Goal: Task Accomplishment & Management: Use online tool/utility

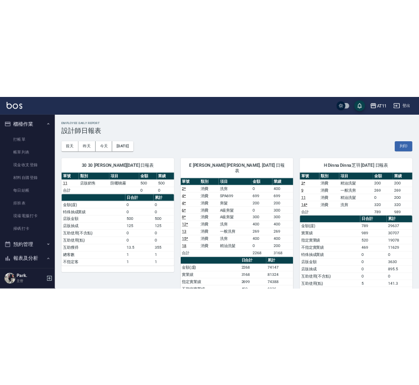
scroll to position [166, 0]
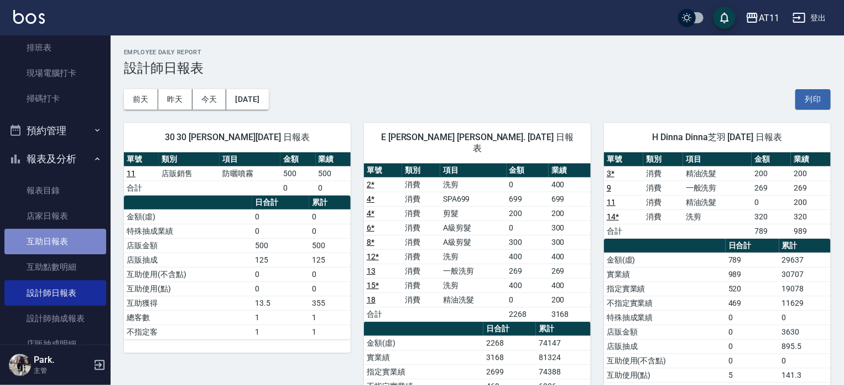
click at [58, 243] on link "互助日報表" at bounding box center [55, 241] width 102 height 25
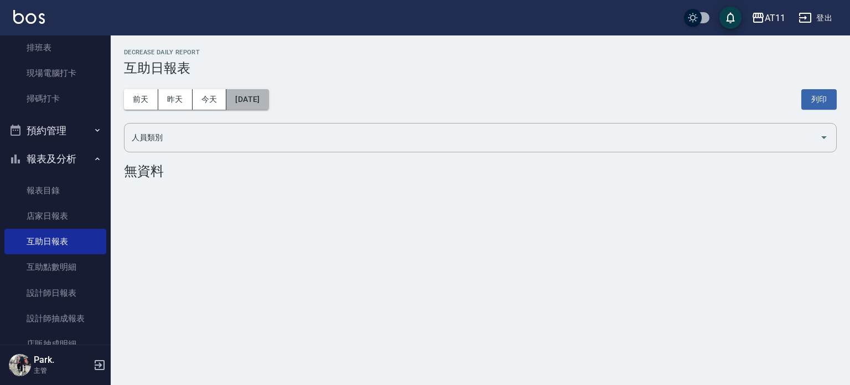
click at [246, 99] on button "[DATE]" at bounding box center [247, 99] width 42 height 20
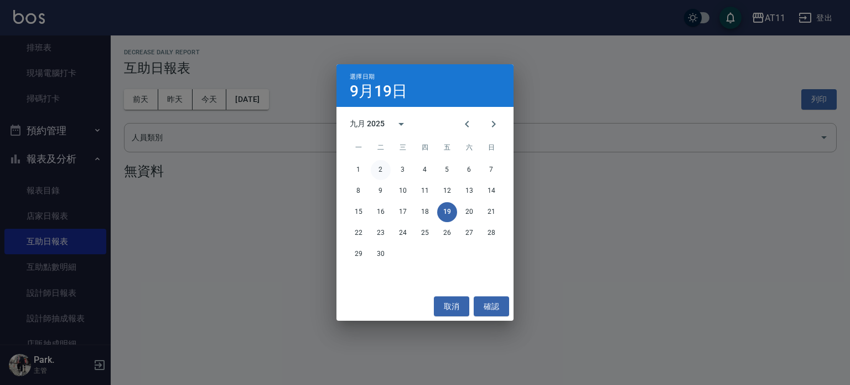
click at [382, 170] on button "2" at bounding box center [381, 170] width 20 height 20
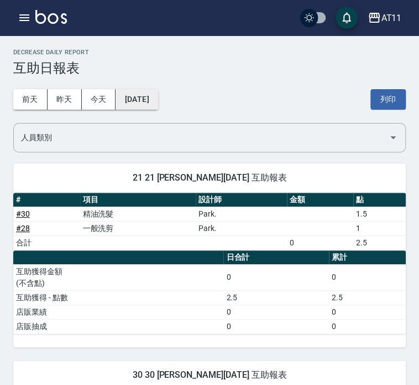
click at [138, 100] on button "2025/09/02" at bounding box center [137, 99] width 42 height 20
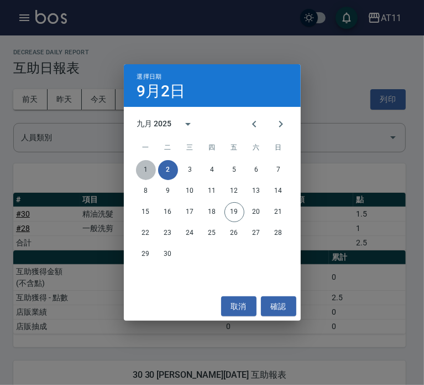
click at [144, 168] on button "1" at bounding box center [146, 170] width 20 height 20
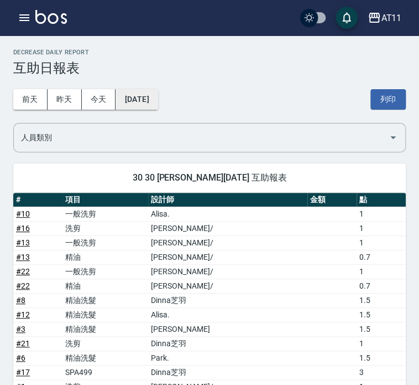
click at [135, 101] on button "2025/09/01" at bounding box center [137, 99] width 42 height 20
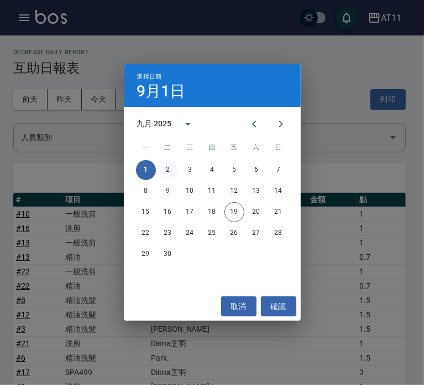
click at [168, 170] on button "2" at bounding box center [168, 170] width 20 height 20
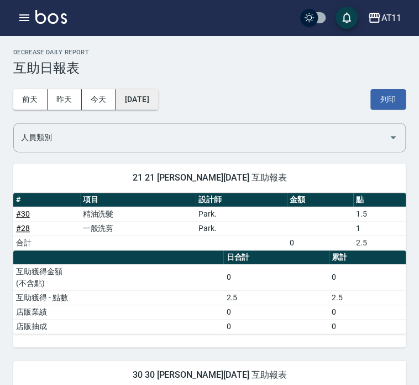
click at [158, 100] on button "2025/09/02" at bounding box center [137, 99] width 42 height 20
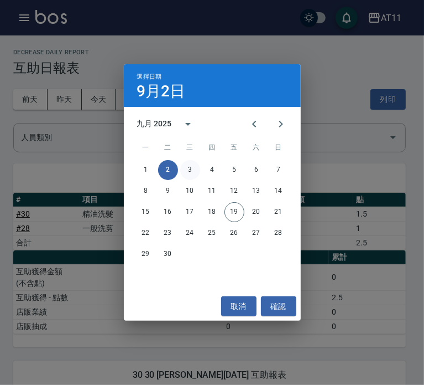
click at [190, 167] on button "3" at bounding box center [190, 170] width 20 height 20
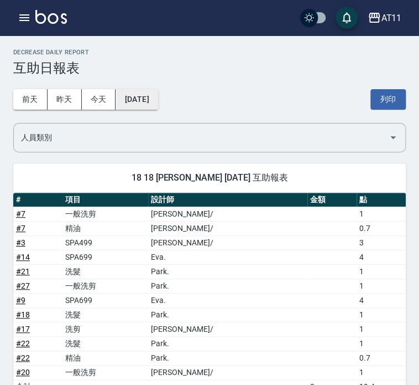
click at [138, 106] on button "2025/09/03" at bounding box center [137, 99] width 42 height 20
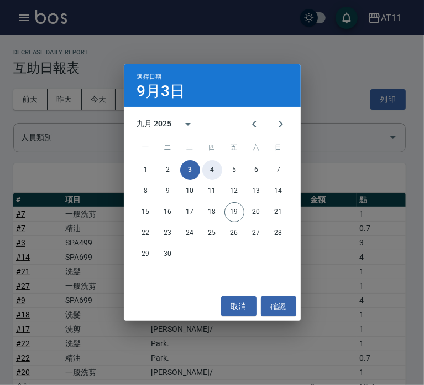
click at [213, 169] on button "4" at bounding box center [213, 170] width 20 height 20
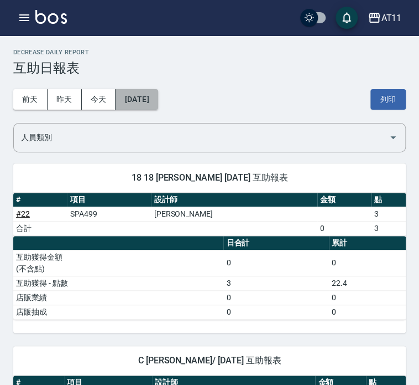
click at [149, 100] on button "2025/09/04" at bounding box center [137, 99] width 42 height 20
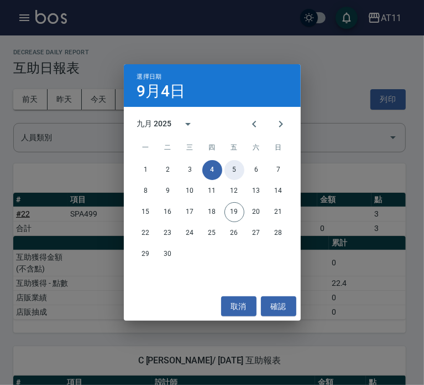
click at [234, 166] on button "5" at bounding box center [235, 170] width 20 height 20
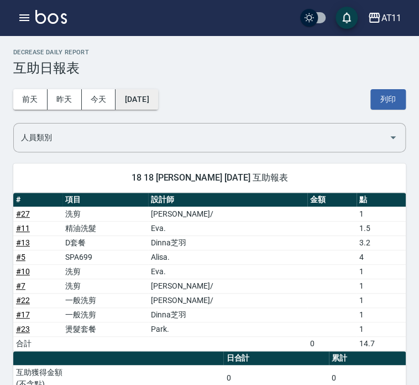
click at [139, 100] on button "2025/09/05" at bounding box center [137, 99] width 42 height 20
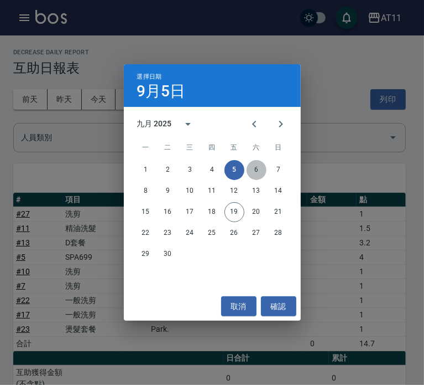
click at [259, 172] on button "6" at bounding box center [257, 170] width 20 height 20
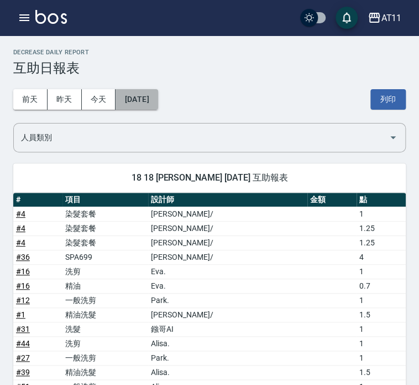
click at [152, 101] on button "2025/09/06" at bounding box center [137, 99] width 42 height 20
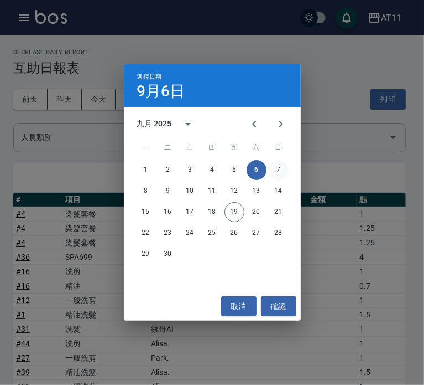
click at [280, 170] on button "7" at bounding box center [279, 170] width 20 height 20
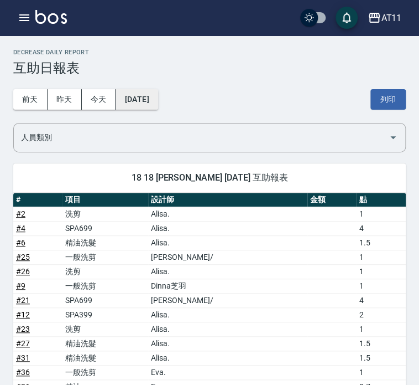
click at [131, 101] on button "2025/09/07" at bounding box center [137, 99] width 42 height 20
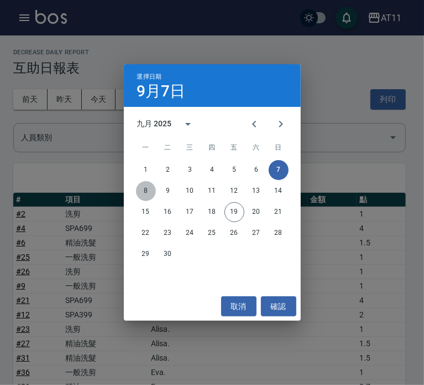
click at [149, 190] on button "8" at bounding box center [146, 191] width 20 height 20
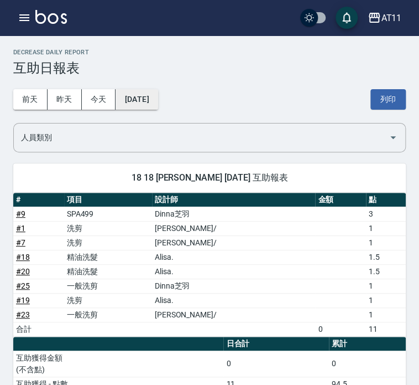
click at [143, 108] on button "2025/09/08" at bounding box center [137, 99] width 42 height 20
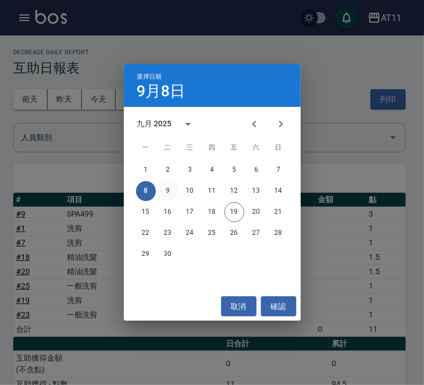
click at [165, 191] on button "9" at bounding box center [168, 191] width 20 height 20
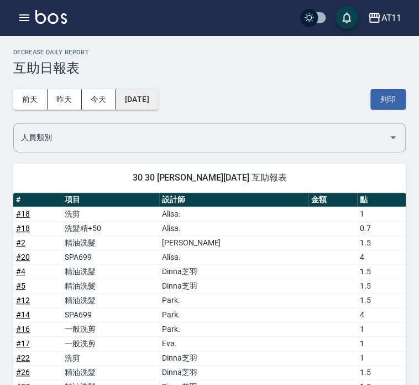
click at [142, 108] on button "2025/09/09" at bounding box center [137, 99] width 42 height 20
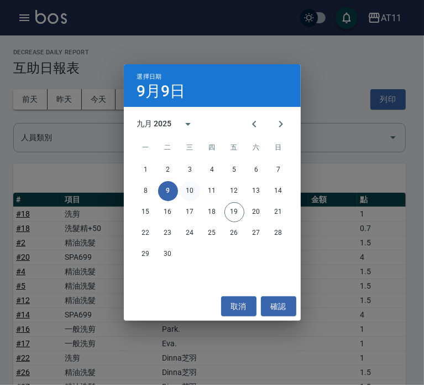
click at [193, 187] on button "10" at bounding box center [190, 191] width 20 height 20
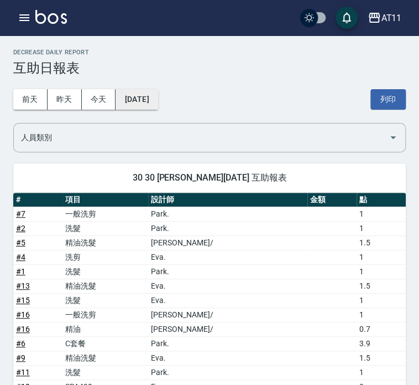
click at [154, 106] on button "2025/09/10" at bounding box center [137, 99] width 42 height 20
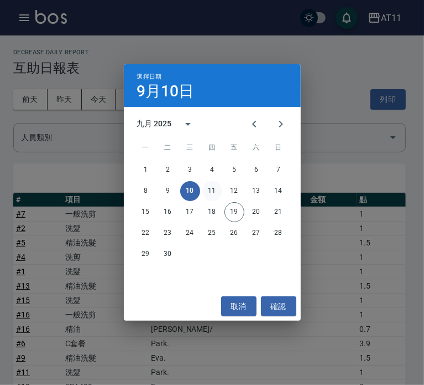
click at [212, 191] on button "11" at bounding box center [213, 191] width 20 height 20
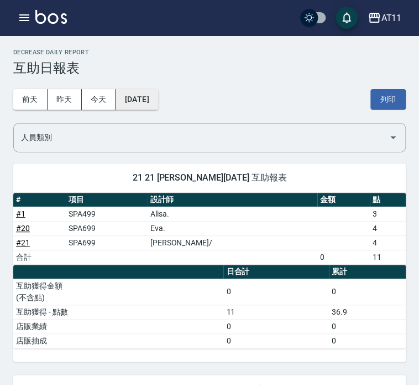
click at [146, 97] on button "2025/09/11" at bounding box center [137, 99] width 42 height 20
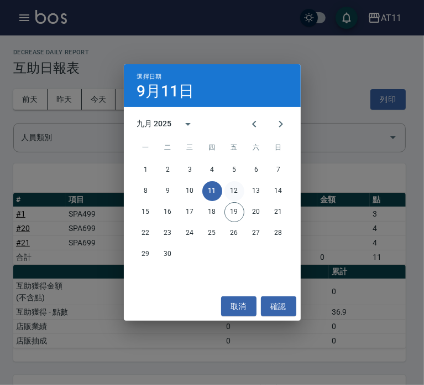
click at [236, 192] on button "12" at bounding box center [235, 191] width 20 height 20
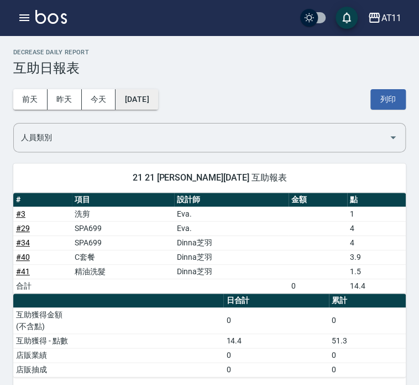
click at [148, 103] on button "2025/09/12" at bounding box center [137, 99] width 42 height 20
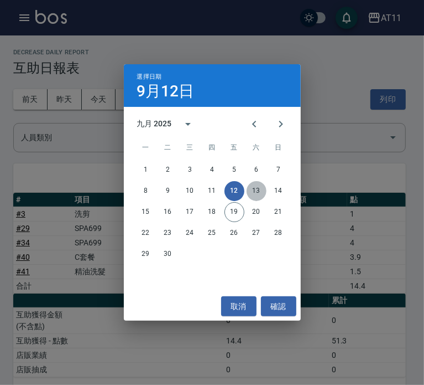
click at [257, 189] on button "13" at bounding box center [257, 191] width 20 height 20
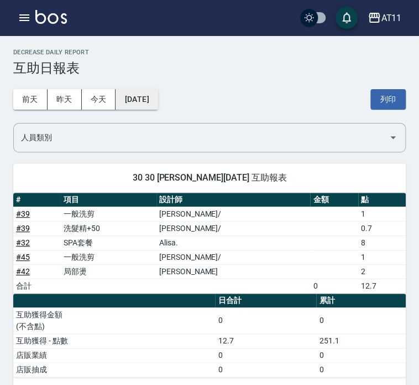
click at [152, 99] on button "2025/09/13" at bounding box center [137, 99] width 42 height 20
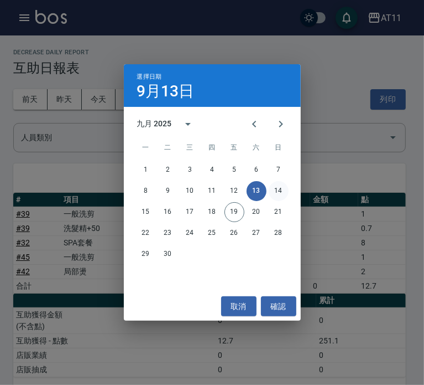
click at [277, 190] on button "14" at bounding box center [279, 191] width 20 height 20
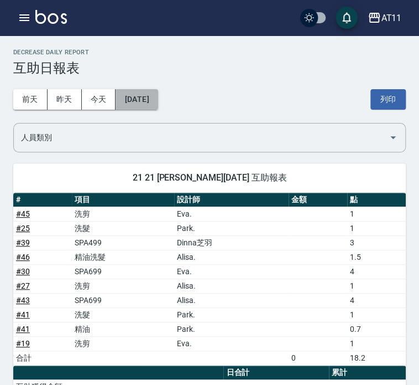
click at [158, 95] on button "2025/09/14" at bounding box center [137, 99] width 42 height 20
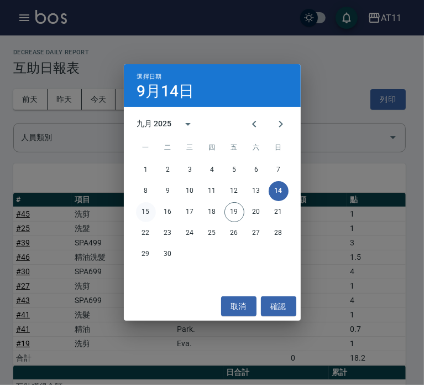
click at [146, 215] on button "15" at bounding box center [146, 212] width 20 height 20
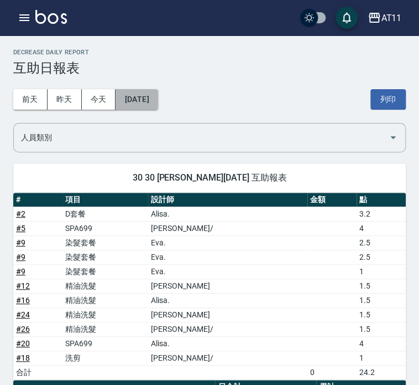
click at [143, 100] on button "2025/09/15" at bounding box center [137, 99] width 42 height 20
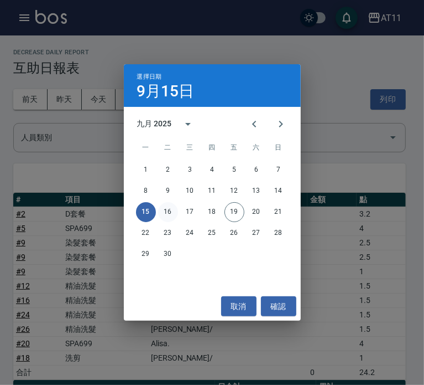
click at [169, 208] on button "16" at bounding box center [168, 212] width 20 height 20
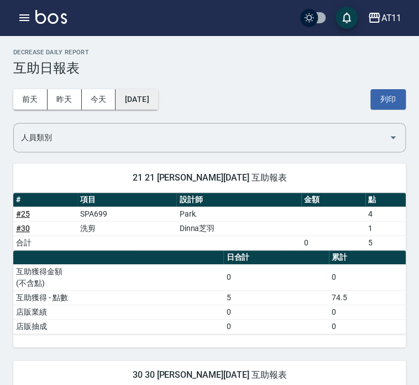
click at [158, 97] on button "2025/09/16" at bounding box center [137, 99] width 42 height 20
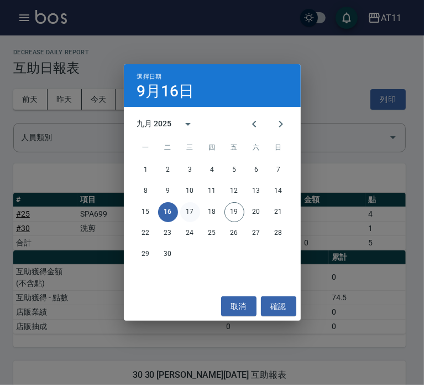
click at [193, 213] on button "17" at bounding box center [190, 212] width 20 height 20
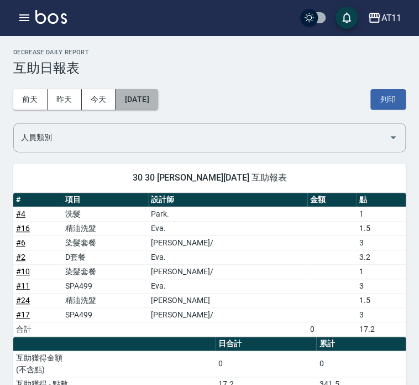
click at [137, 92] on button "2025/09/17" at bounding box center [137, 99] width 42 height 20
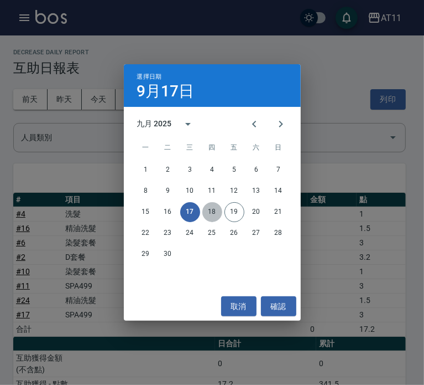
click at [212, 212] on button "18" at bounding box center [213, 212] width 20 height 20
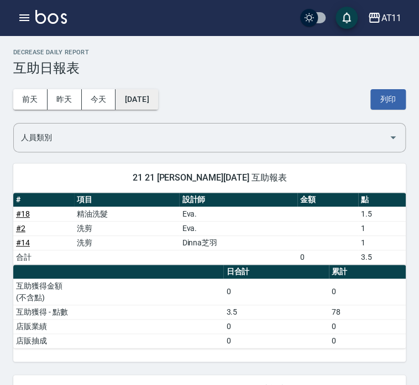
click at [158, 97] on button "[DATE]" at bounding box center [137, 99] width 42 height 20
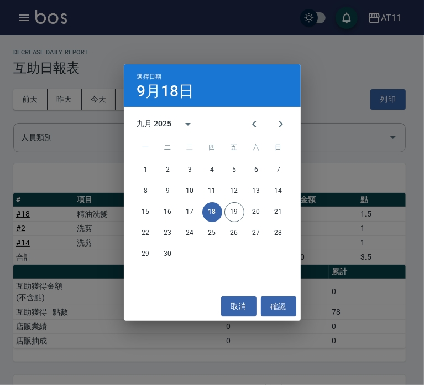
click at [85, 167] on div "選擇日期 9月18日 九月 2025 一 二 三 四 五 六 日 1 2 3 4 5 6 7 8 9 10 11 12 13 14 15 16 17 18 1…" at bounding box center [212, 192] width 424 height 385
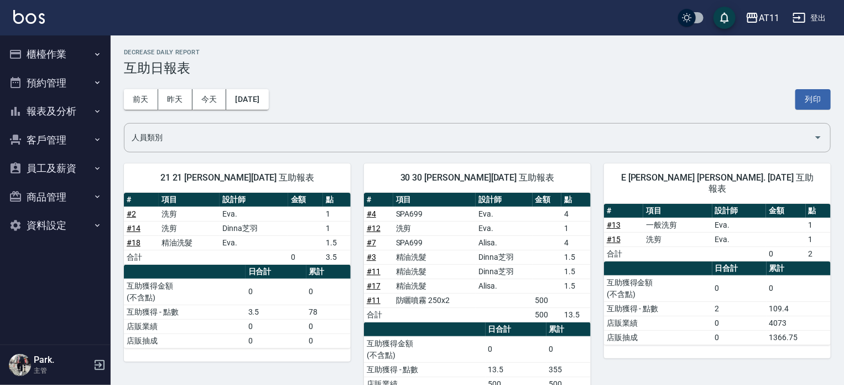
click at [51, 59] on button "櫃檯作業" at bounding box center [55, 54] width 102 height 29
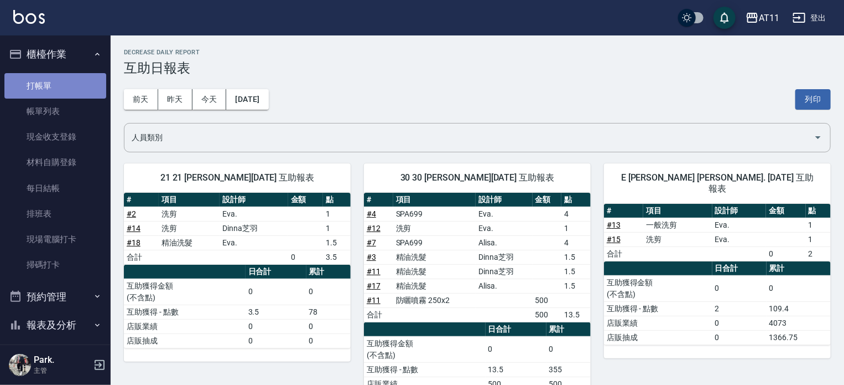
click at [60, 92] on link "打帳單" at bounding box center [55, 85] width 102 height 25
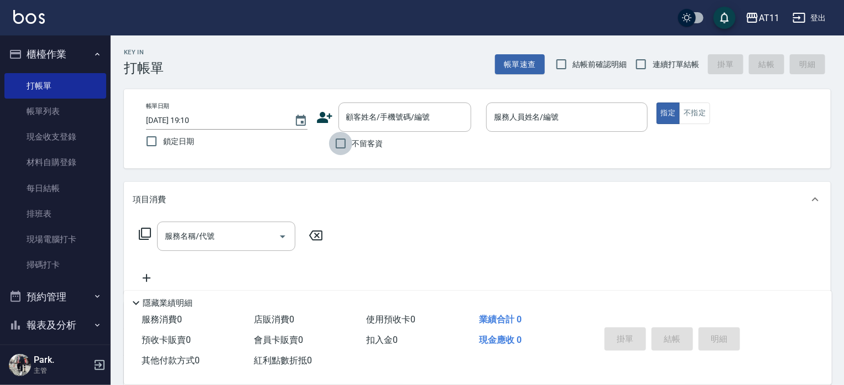
drag, startPoint x: 341, startPoint y: 139, endPoint x: 355, endPoint y: 143, distance: 14.4
click at [343, 139] on input "不留客資" at bounding box center [340, 143] width 23 height 23
checkbox input "true"
drag, startPoint x: 640, startPoint y: 66, endPoint x: 595, endPoint y: 108, distance: 61.1
click at [640, 66] on input "連續打單結帳" at bounding box center [641, 64] width 23 height 23
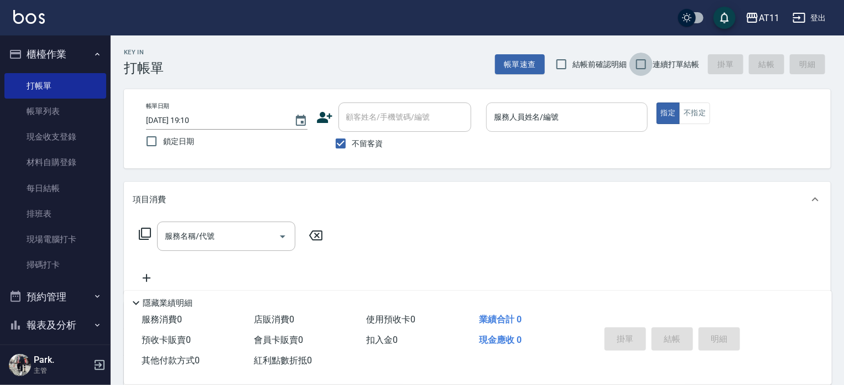
checkbox input "true"
click at [572, 116] on input "服務人員姓名/編號" at bounding box center [567, 116] width 152 height 19
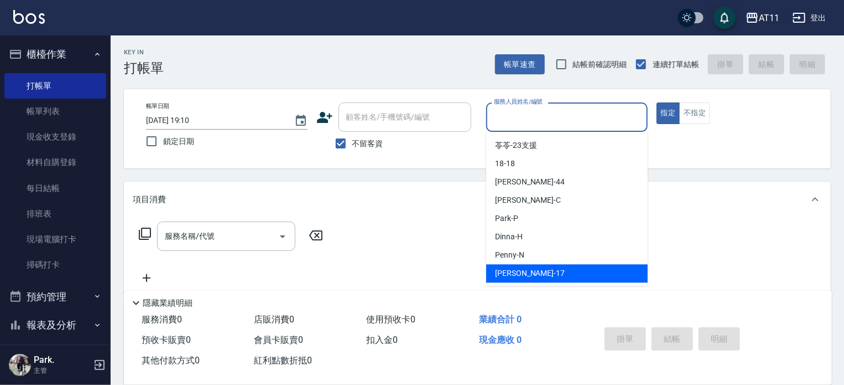
type input "ㄣ"
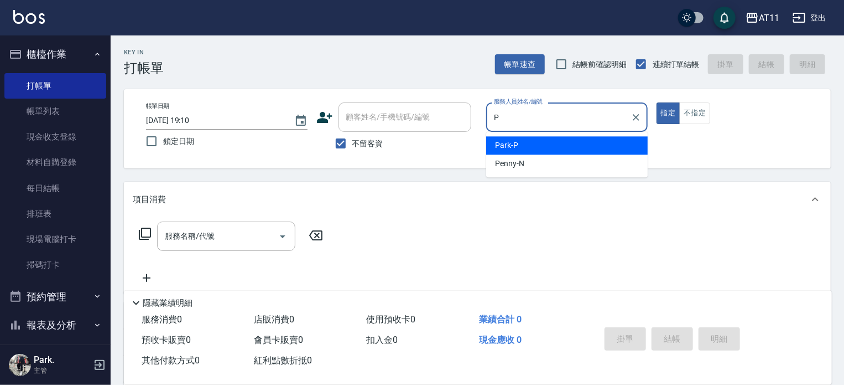
type input "Park-P"
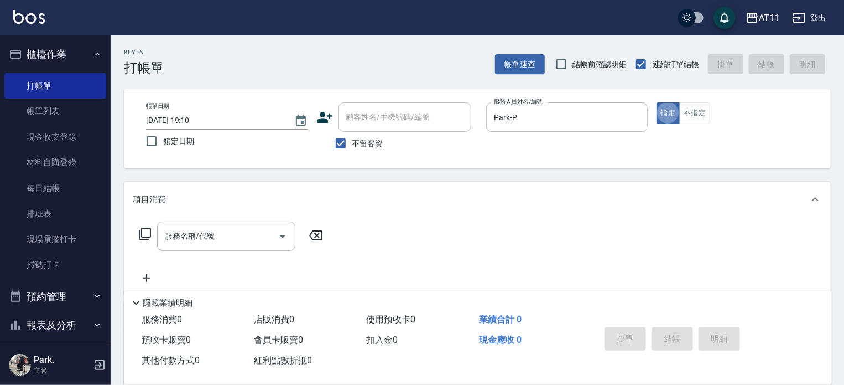
type button "true"
click at [704, 112] on button "不指定" at bounding box center [695, 113] width 31 height 22
click at [229, 232] on input "服務名稱/代號" at bounding box center [218, 235] width 112 height 19
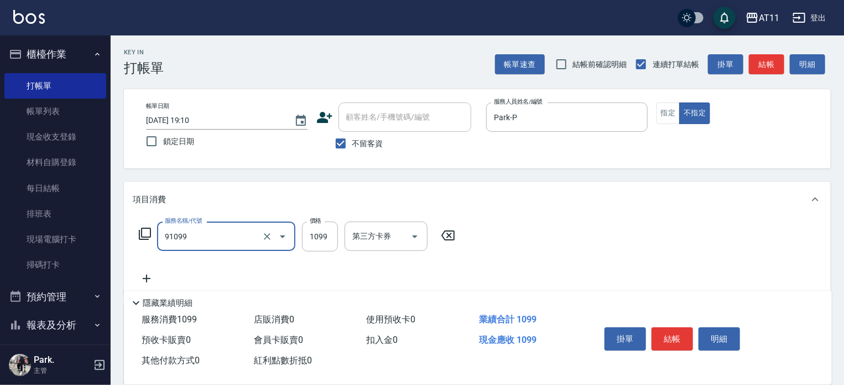
type input "B套餐(91099)"
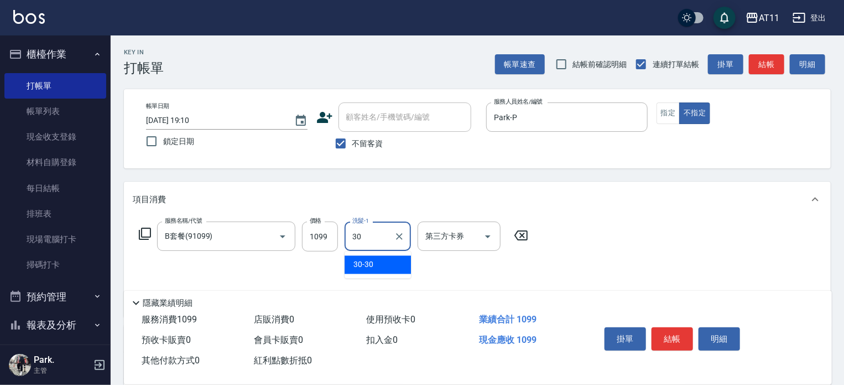
type input "30-30"
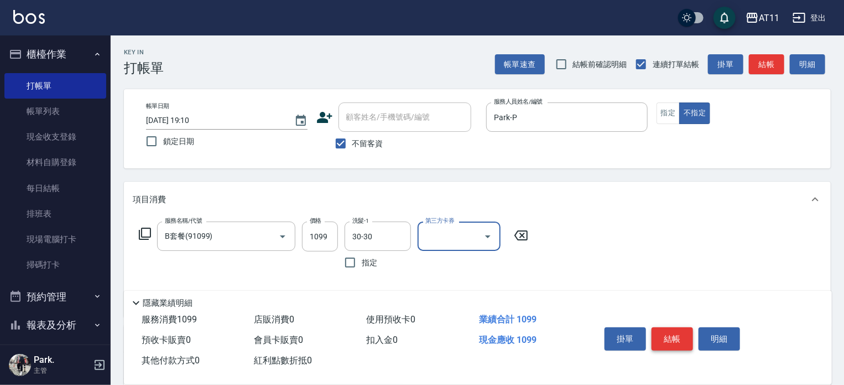
click at [663, 336] on button "結帳" at bounding box center [673, 338] width 42 height 23
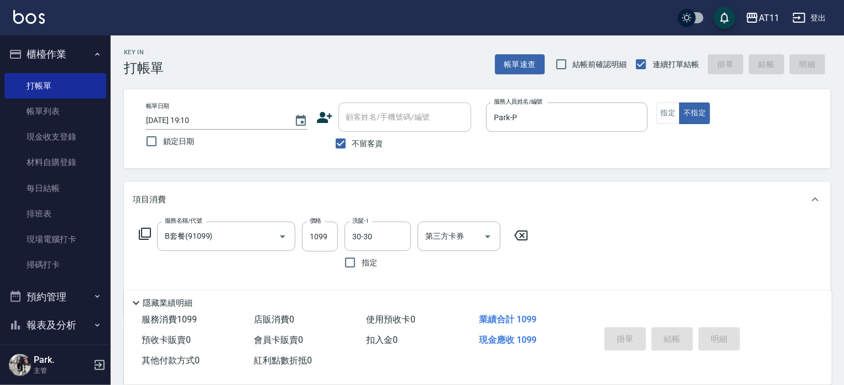
type input "[DATE] 19:39"
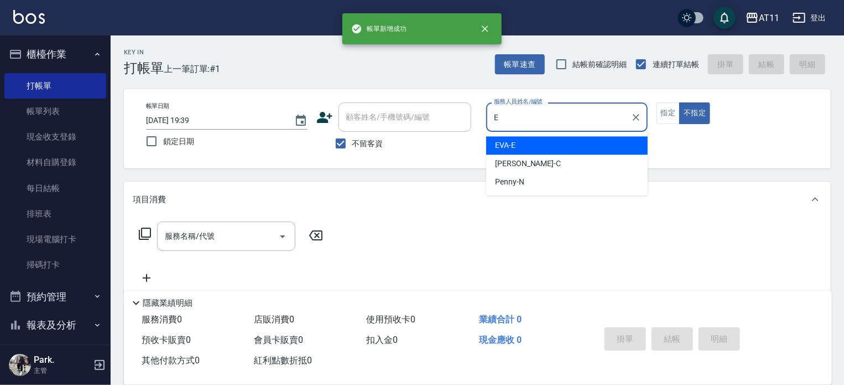
type input "EVA-E"
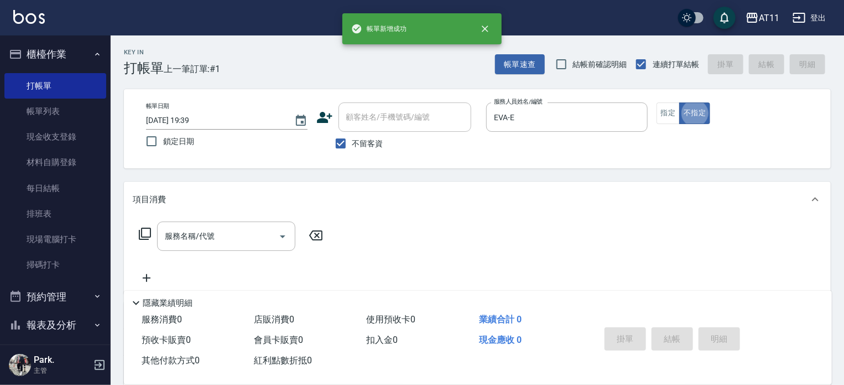
type button "false"
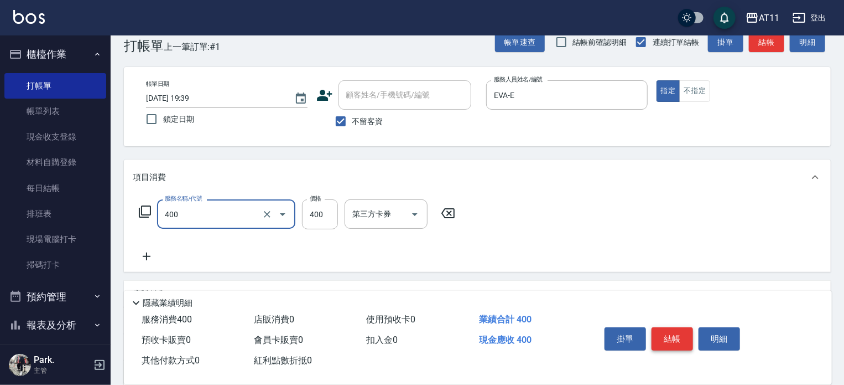
type input "洗剪(400)"
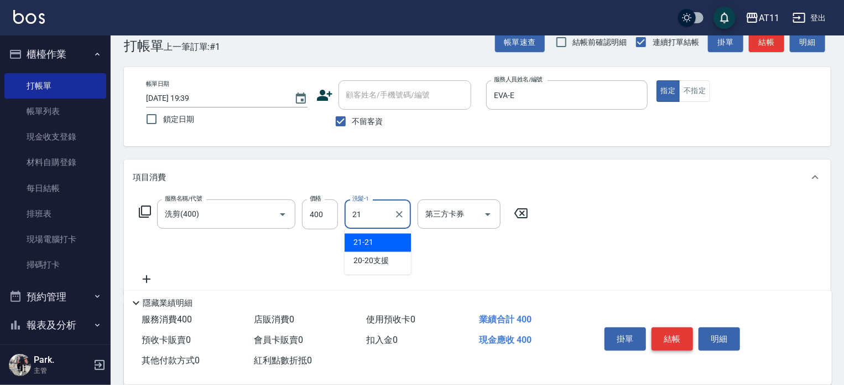
type input "21-21"
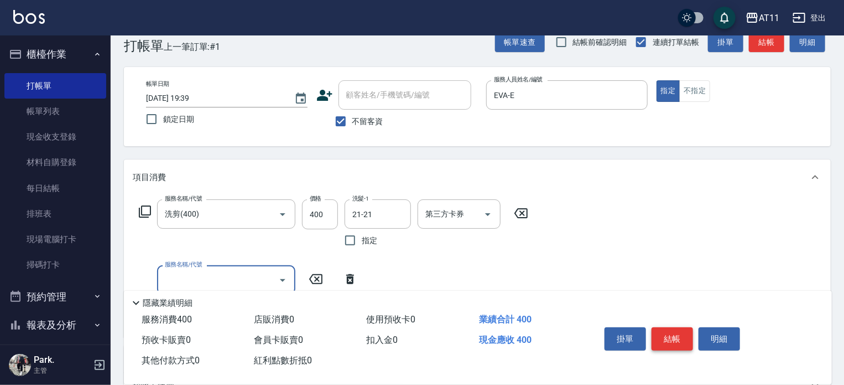
click at [663, 336] on button "結帳" at bounding box center [673, 338] width 42 height 23
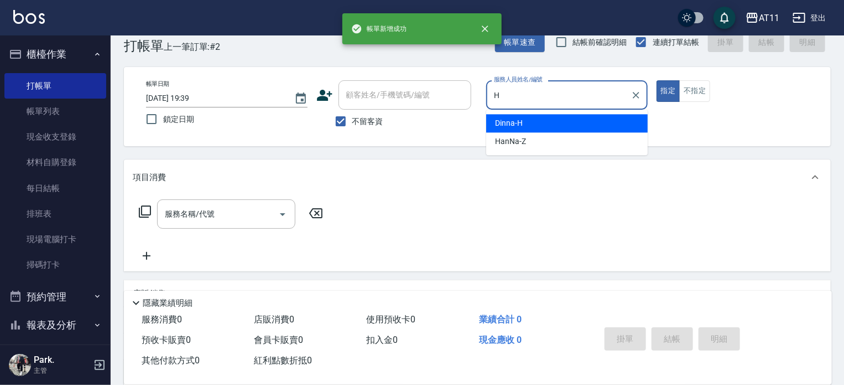
type input "Dinna-H"
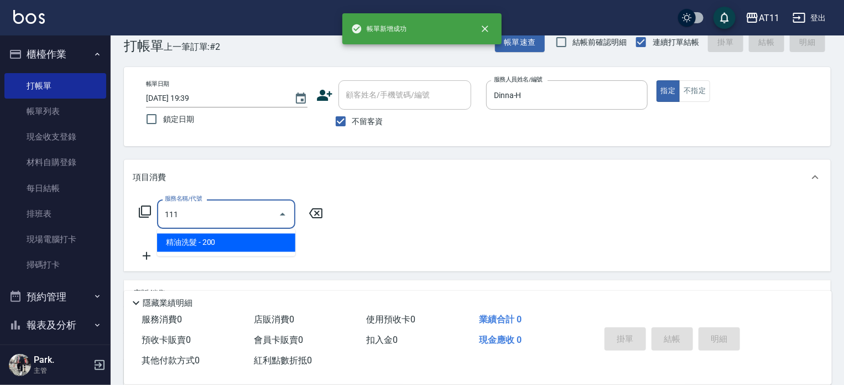
type input "精油洗髮(111)"
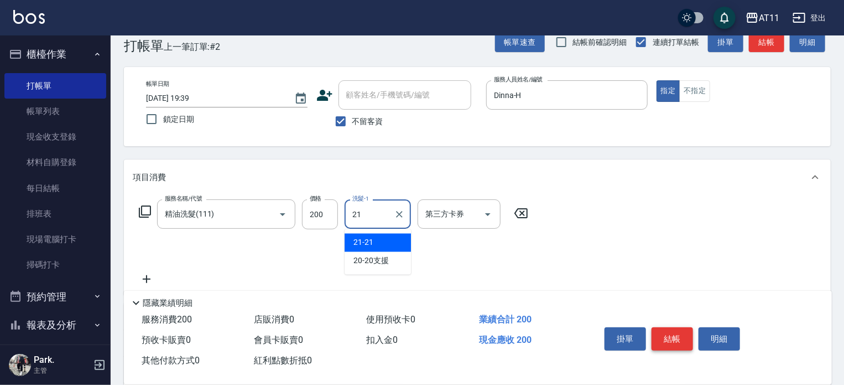
type input "21-21"
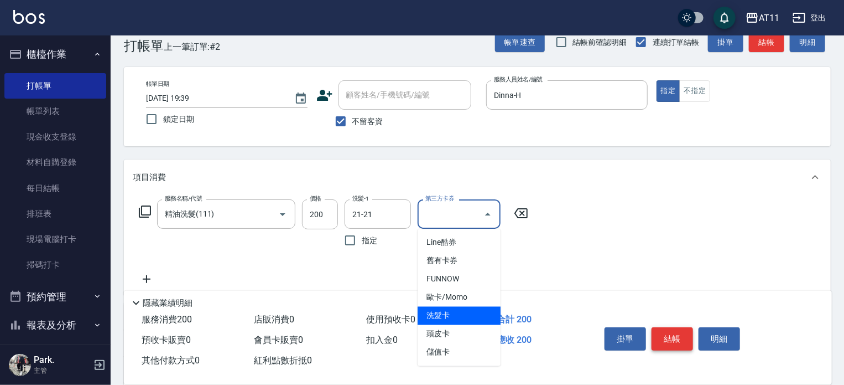
type input "洗髮卡"
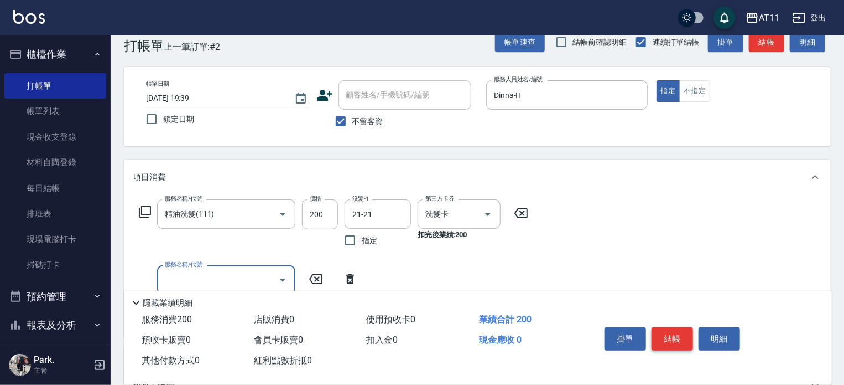
click at [663, 336] on button "結帳" at bounding box center [673, 338] width 42 height 23
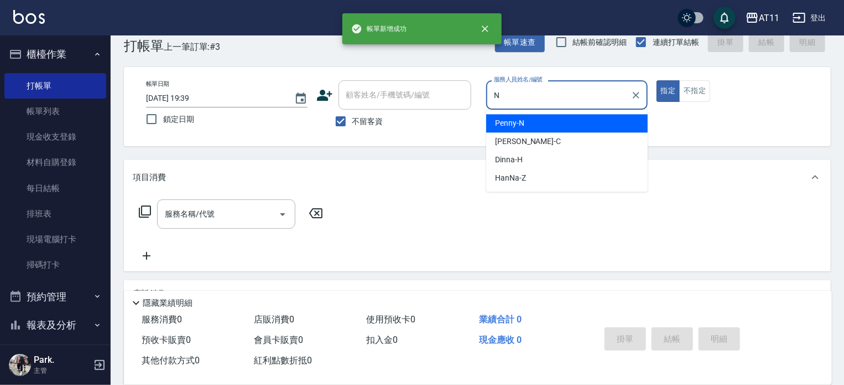
type input "Penny-N"
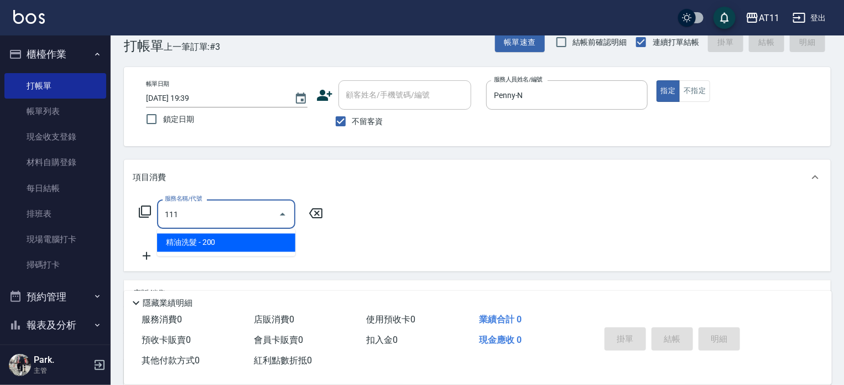
type input "精油洗髮(111)"
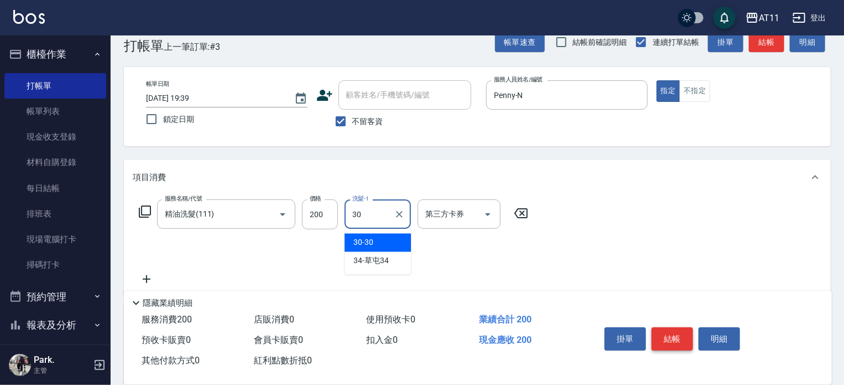
type input "30-30"
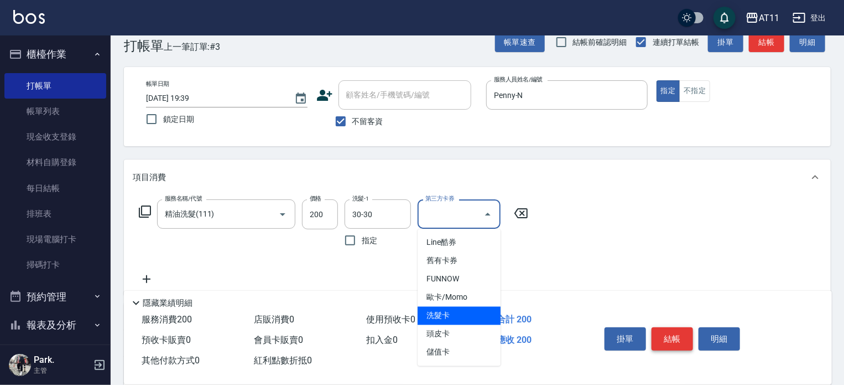
type input "洗髮卡"
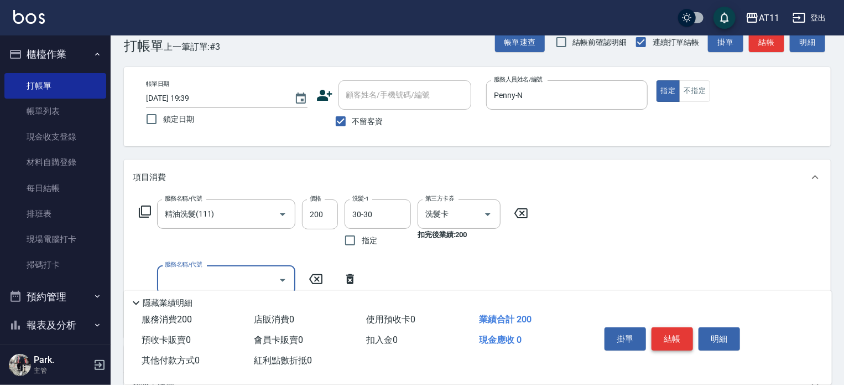
click at [663, 336] on button "結帳" at bounding box center [673, 338] width 42 height 23
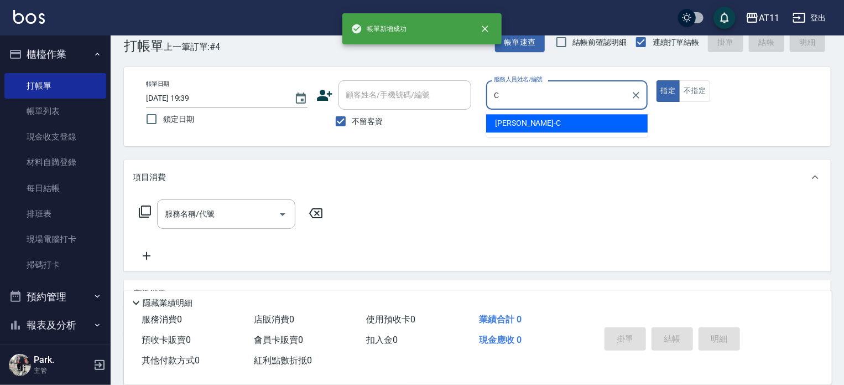
type input "[PERSON_NAME]"
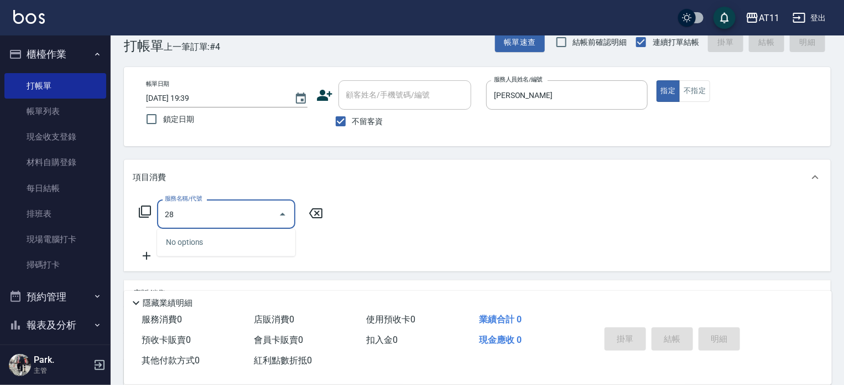
type input "2"
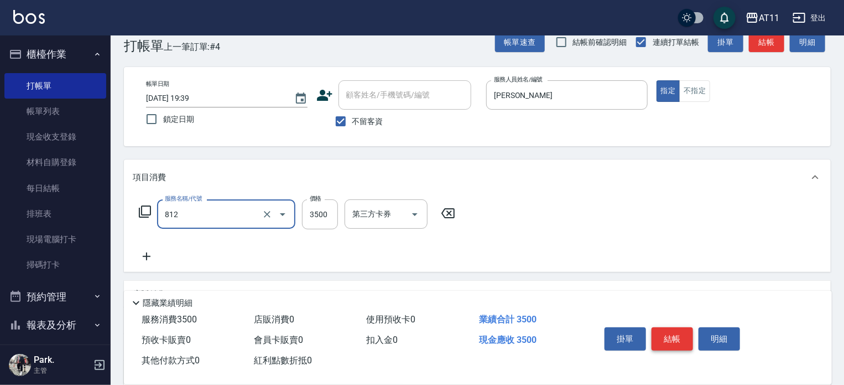
type input "過年套餐燙B餐(812)"
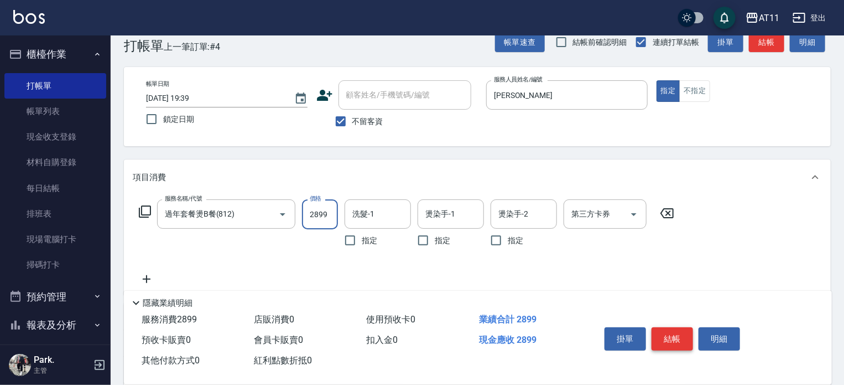
type input "2899"
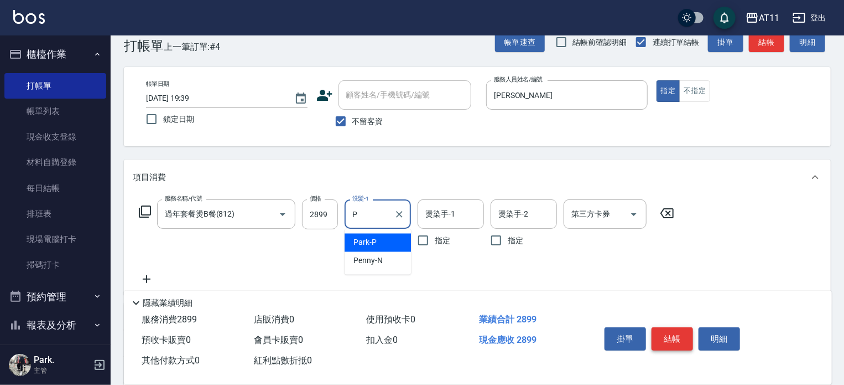
type input "Park-P"
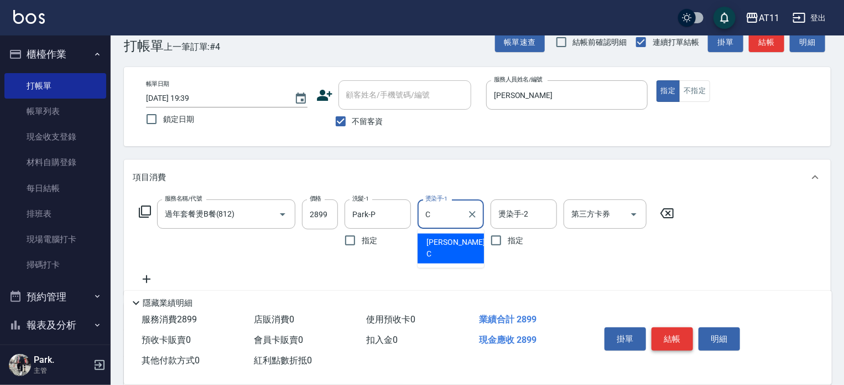
type input "[PERSON_NAME]"
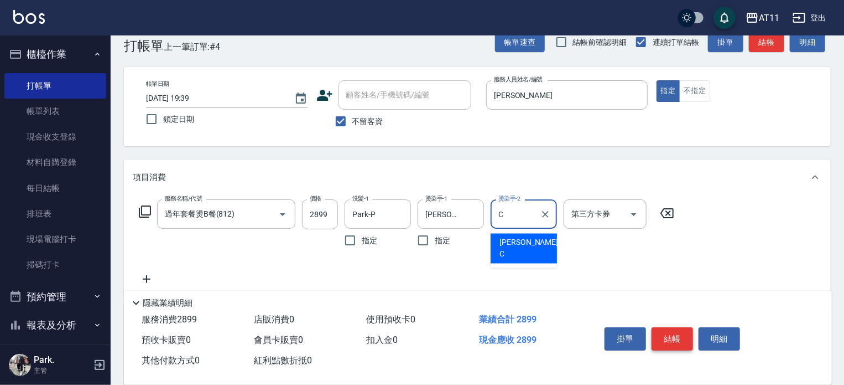
type input "[PERSON_NAME]"
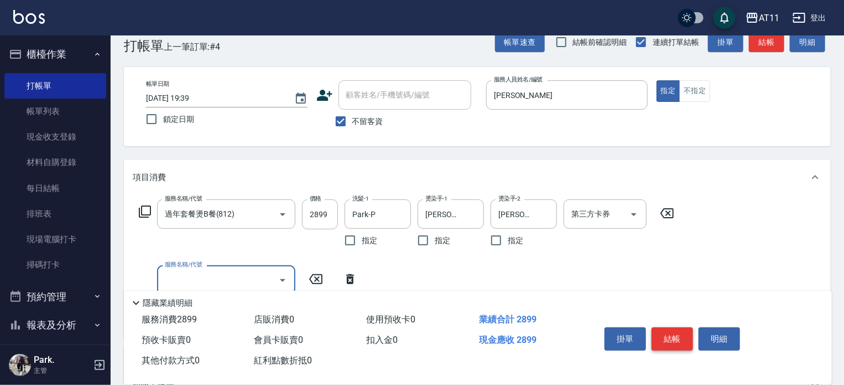
click at [663, 336] on button "結帳" at bounding box center [673, 338] width 42 height 23
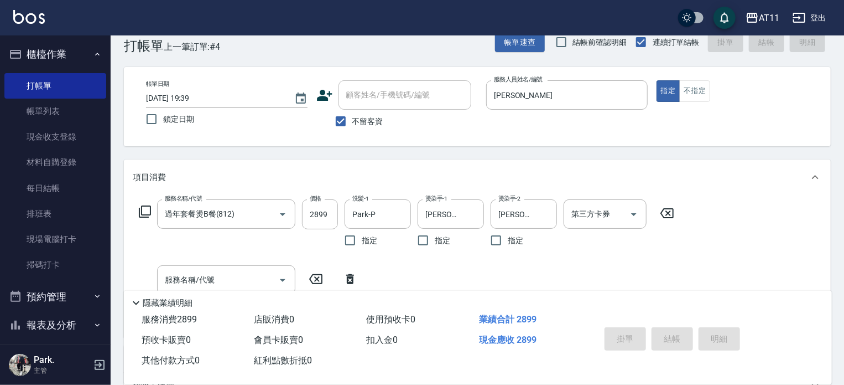
type input "[DATE] 19:40"
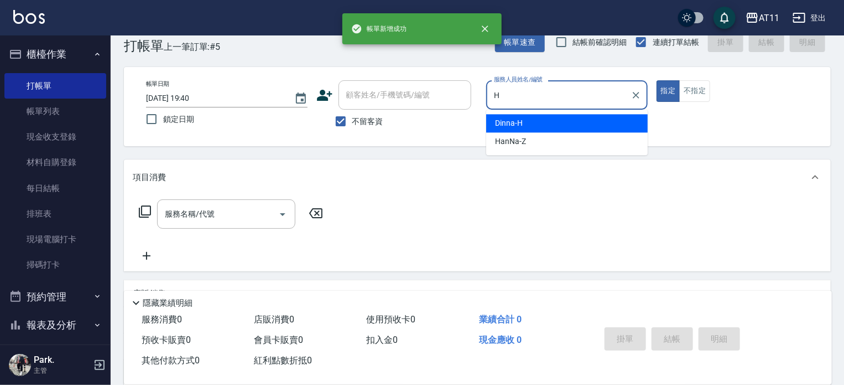
type input "Dinna-H"
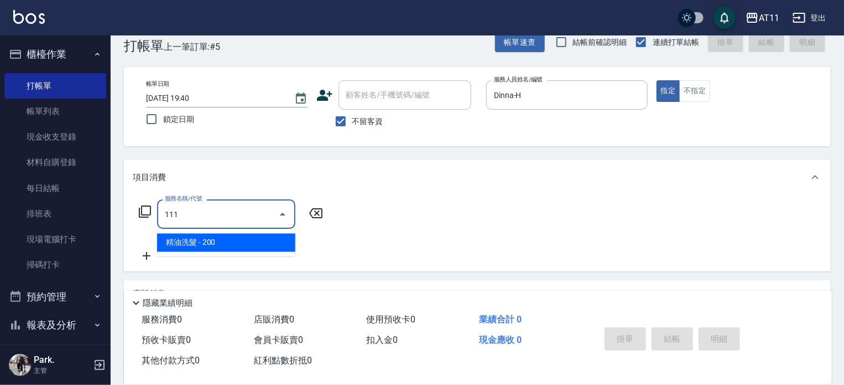
type input "精油洗髮(111)"
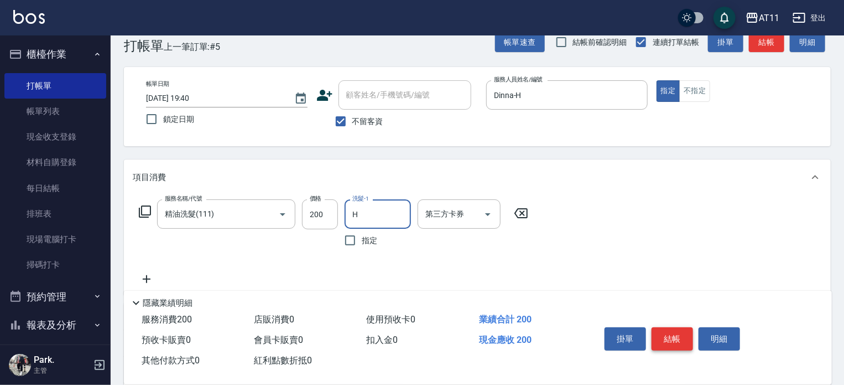
type input "Dinna-H"
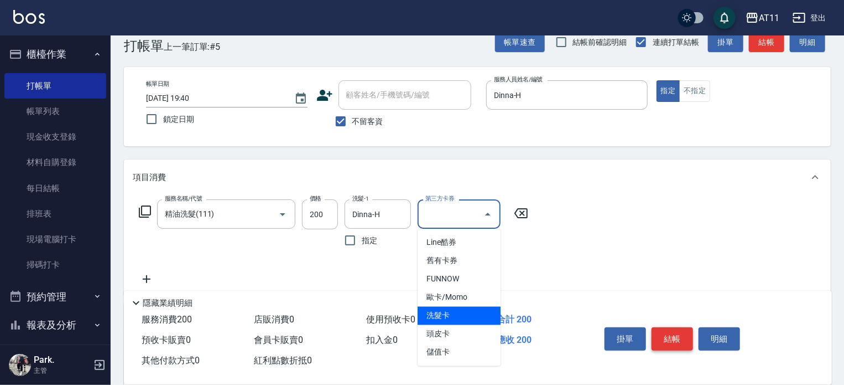
type input "洗髮卡"
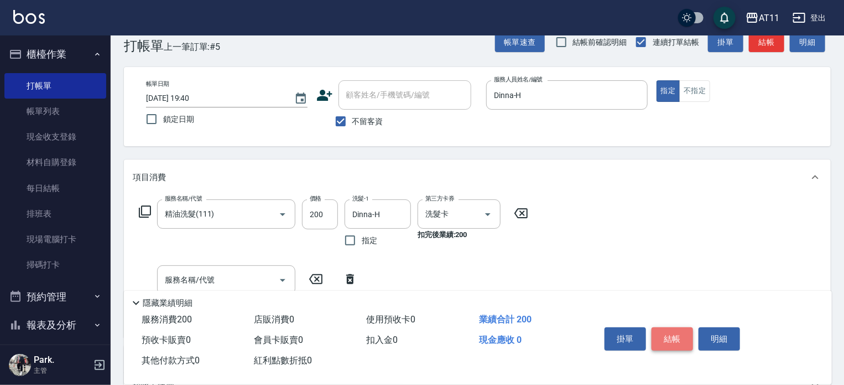
click at [663, 336] on button "結帳" at bounding box center [673, 338] width 42 height 23
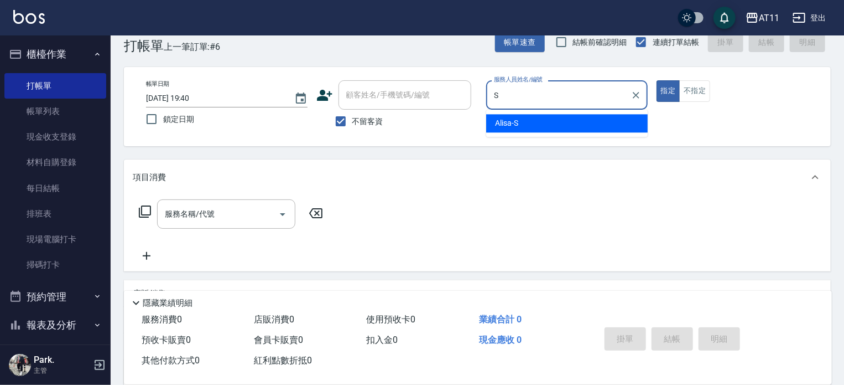
type input "Alisa-S"
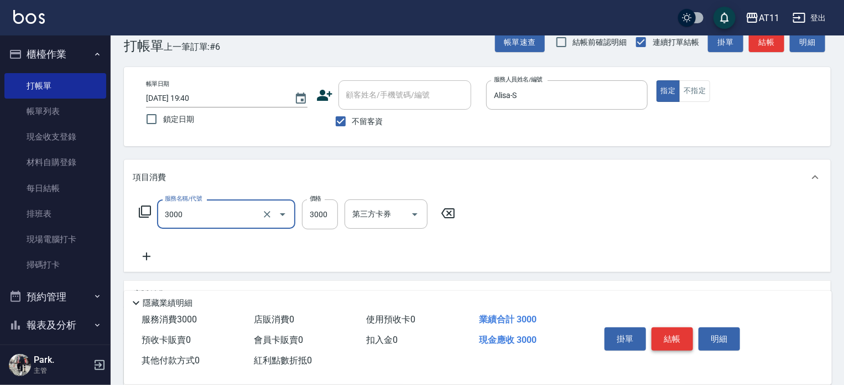
type input "頂級豪華OVC3(3000)"
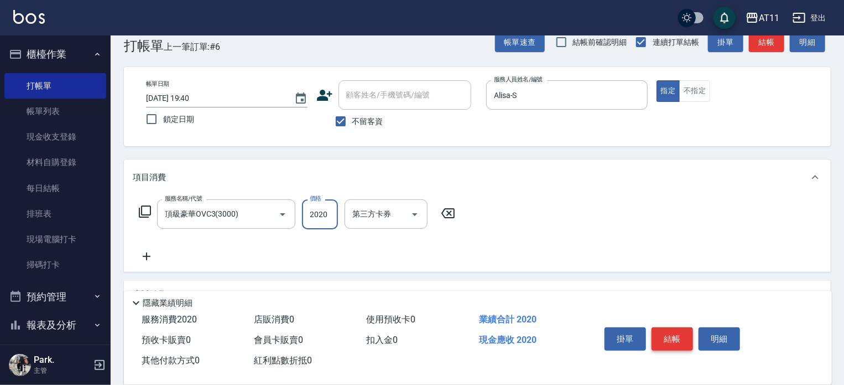
type input "2020"
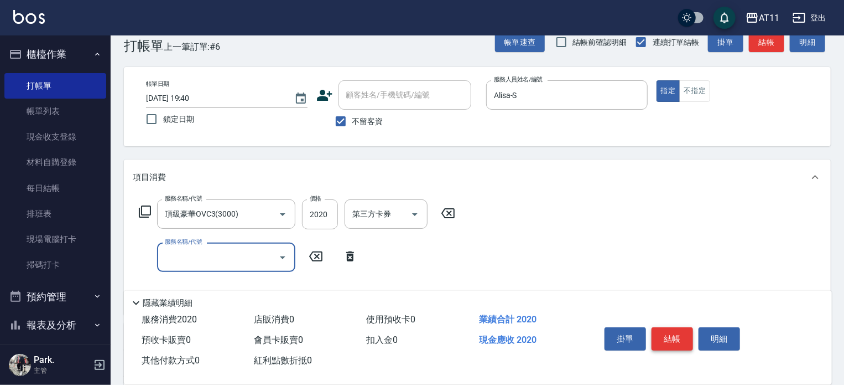
type input "S"
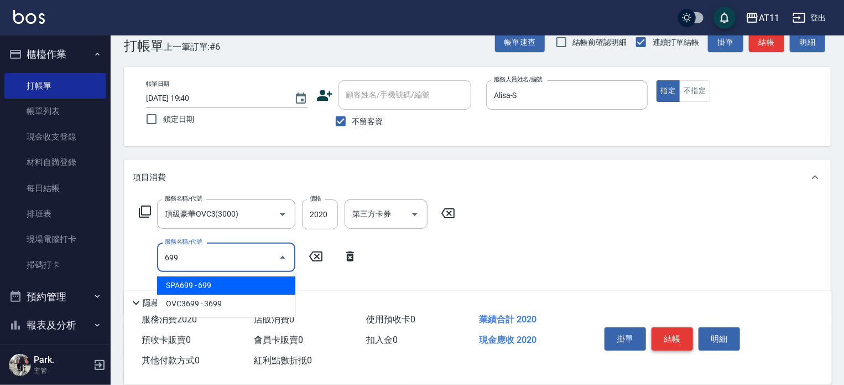
type input "SPA699(699)"
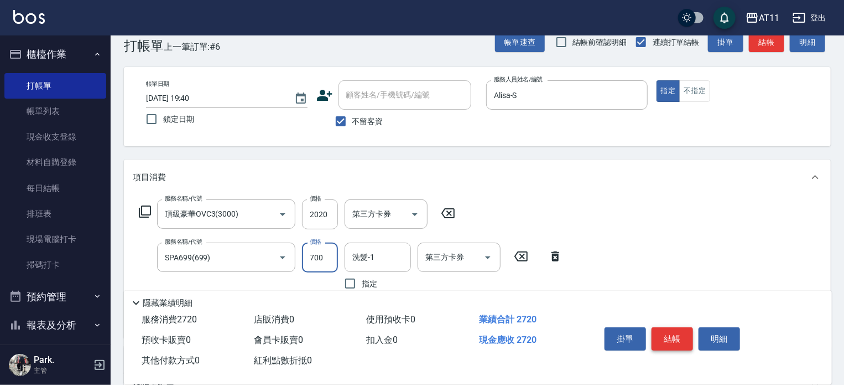
type input "700"
type input "30-30"
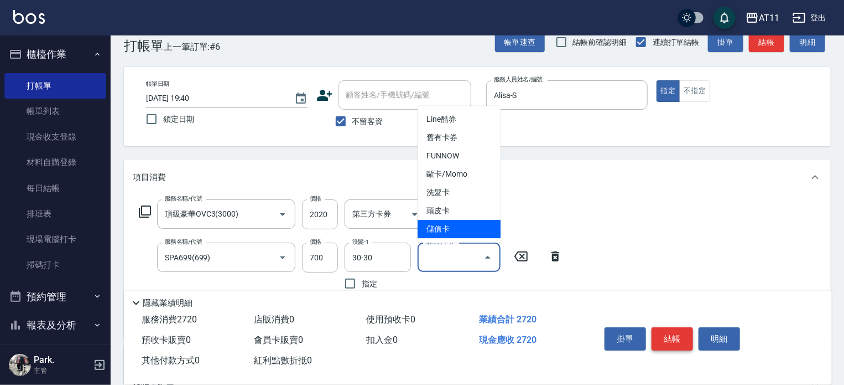
type input "儲值卡"
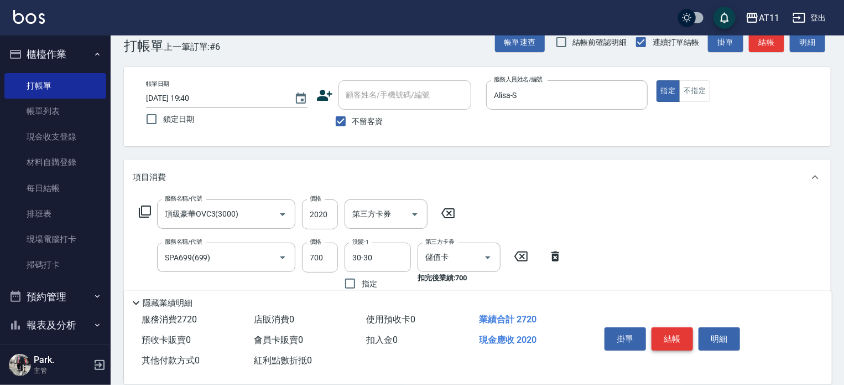
click at [663, 336] on button "結帳" at bounding box center [673, 338] width 42 height 23
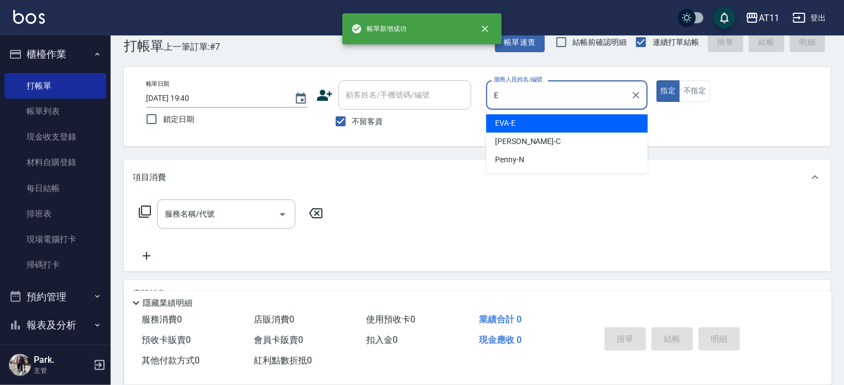
type input "EVA-E"
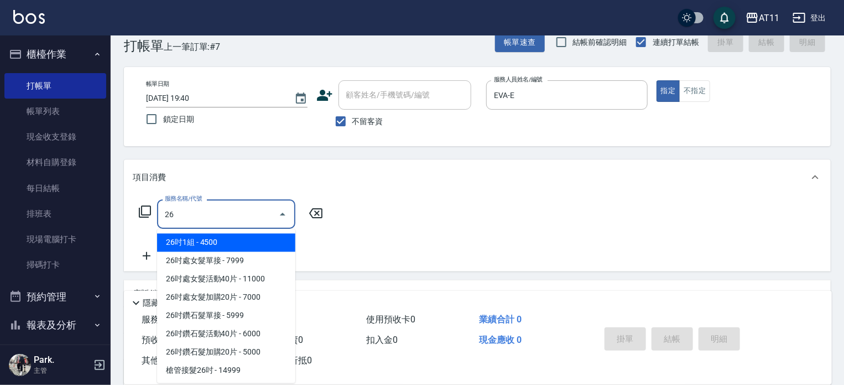
type input "2"
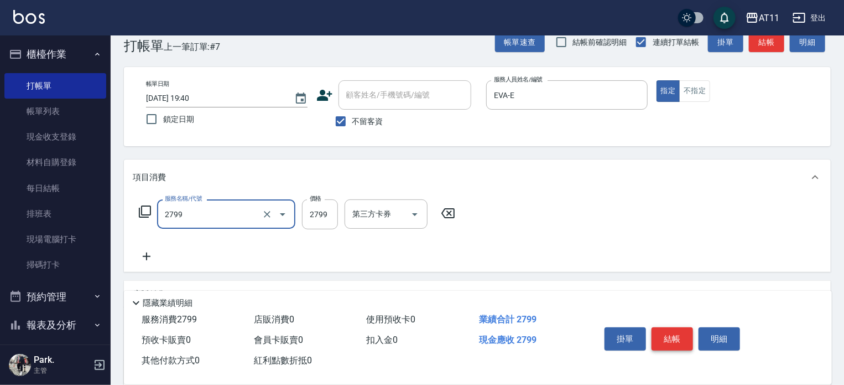
type input "過年燙髮C(2799)"
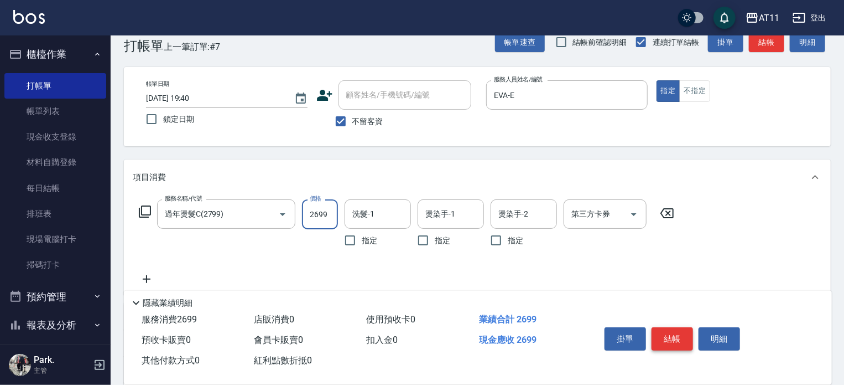
type input "2699"
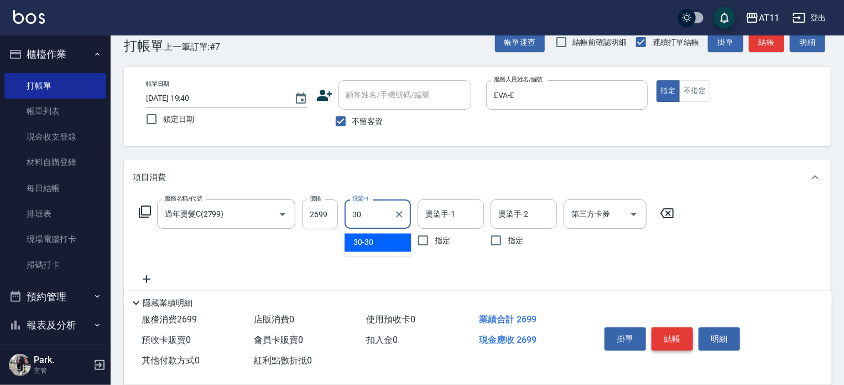
type input "30-30"
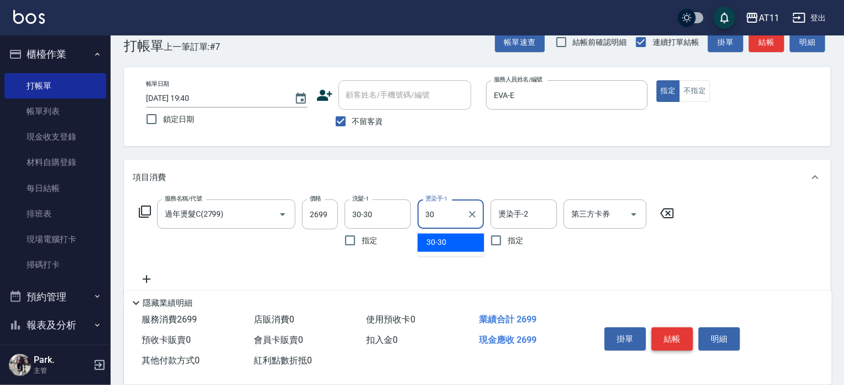
type input "30-30"
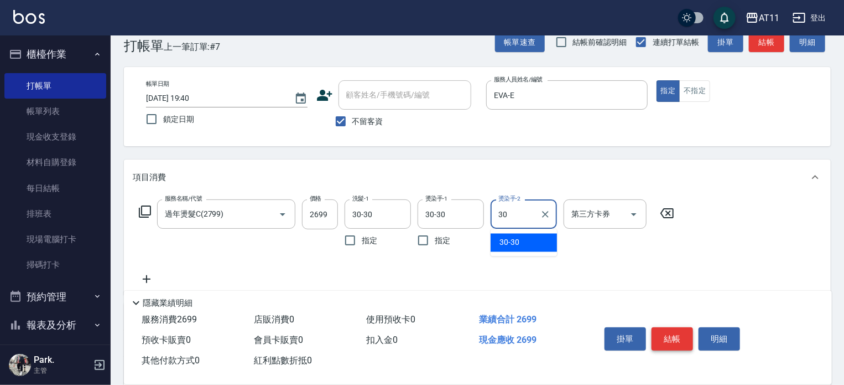
type input "30-30"
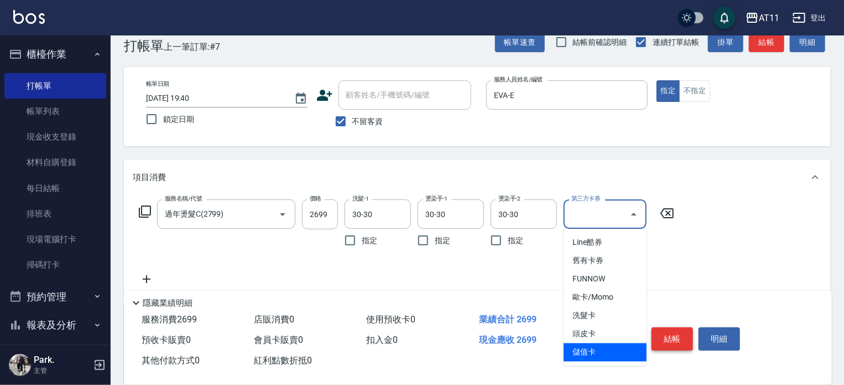
type input "儲值卡"
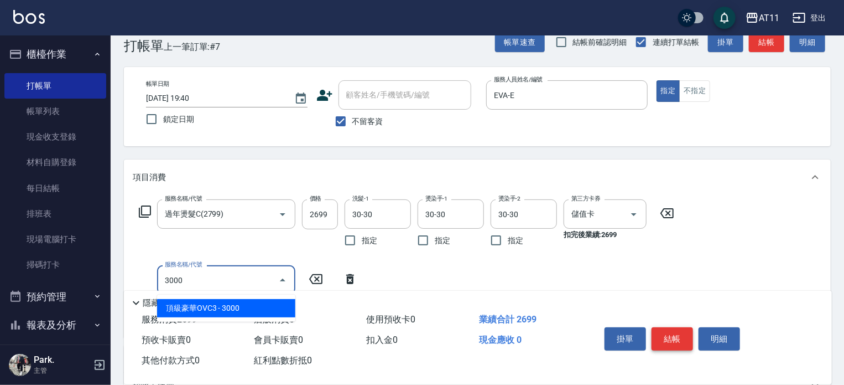
type input "頂級豪華OVC3(3000)"
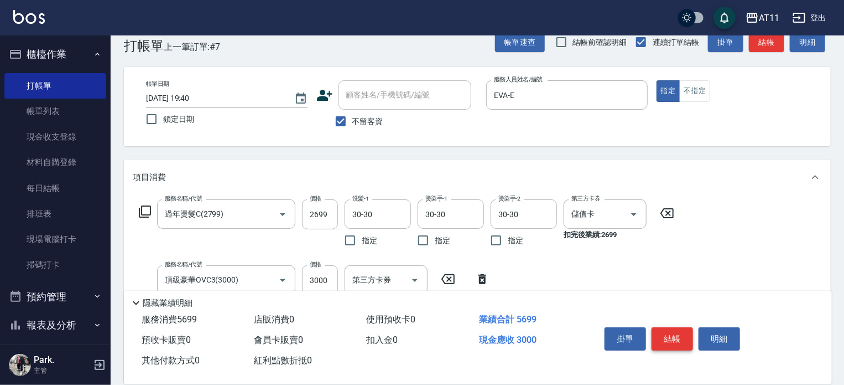
click at [663, 336] on button "結帳" at bounding box center [673, 338] width 42 height 23
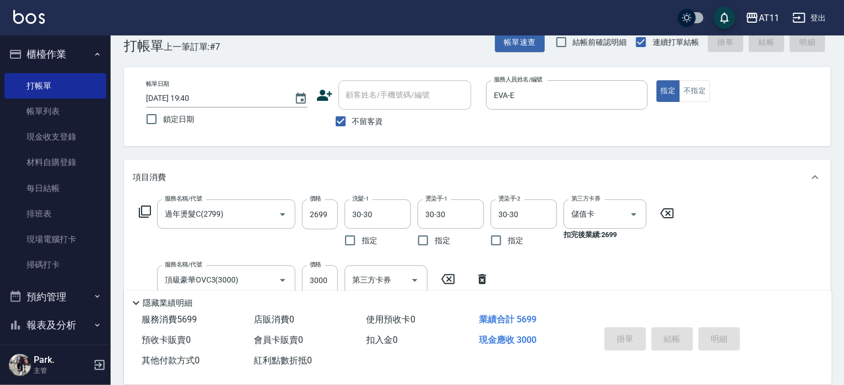
type input "[DATE] 19:41"
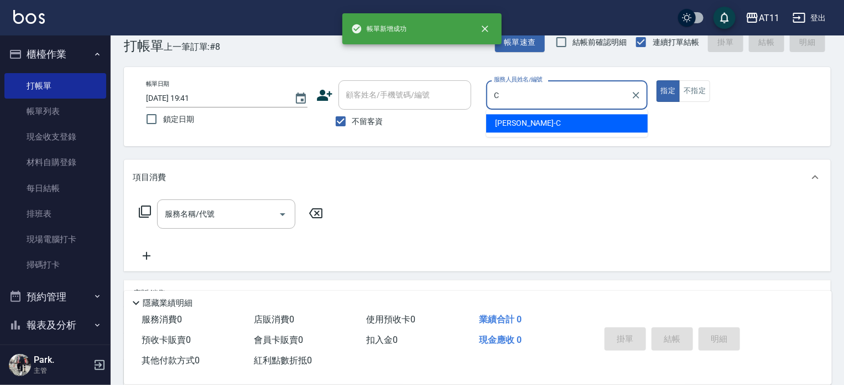
type input "[PERSON_NAME]"
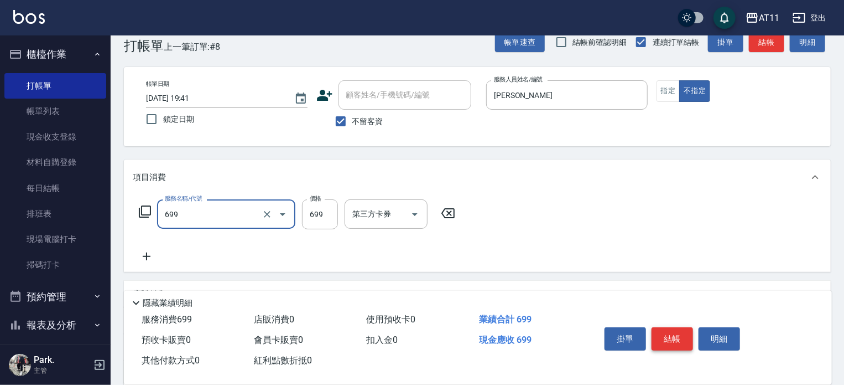
type input "SPA699(699)"
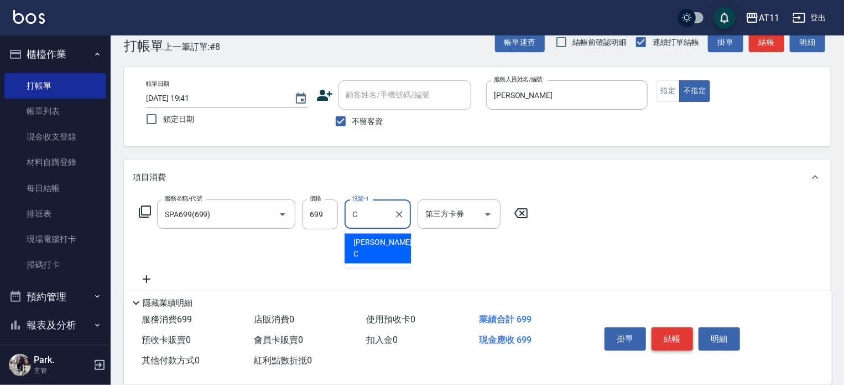
type input "[PERSON_NAME]"
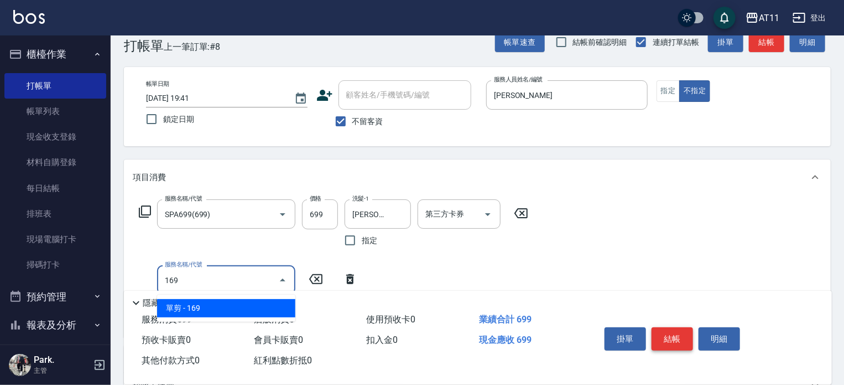
type input "單剪(169)"
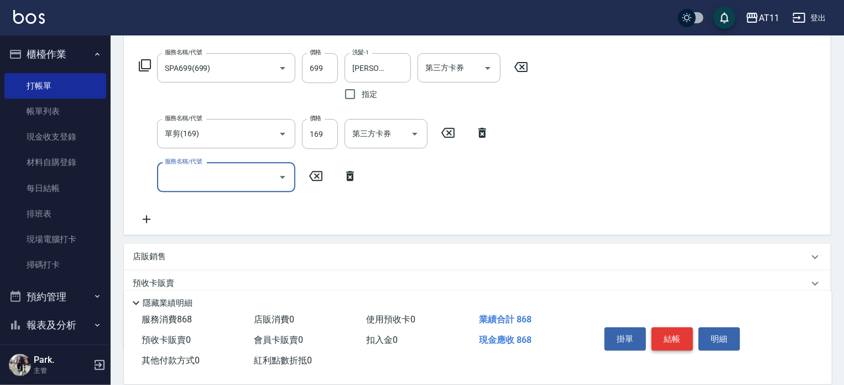
scroll to position [188, 0]
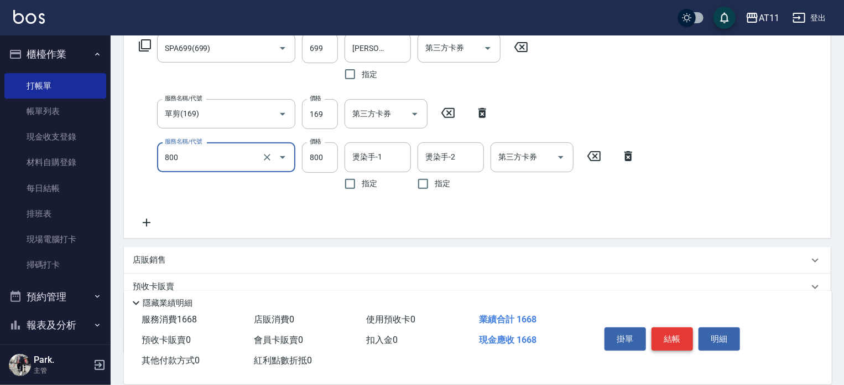
type input "染髮800(800)"
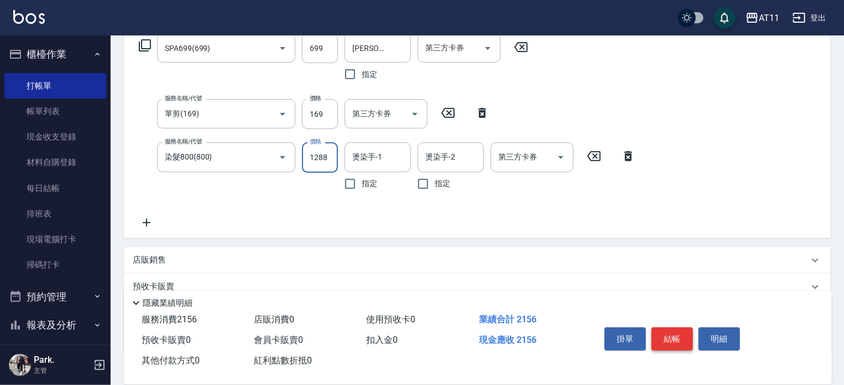
type input "1288"
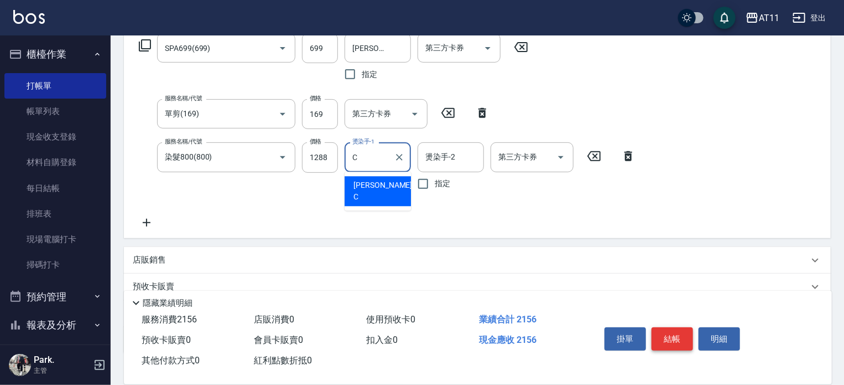
type input "[PERSON_NAME]"
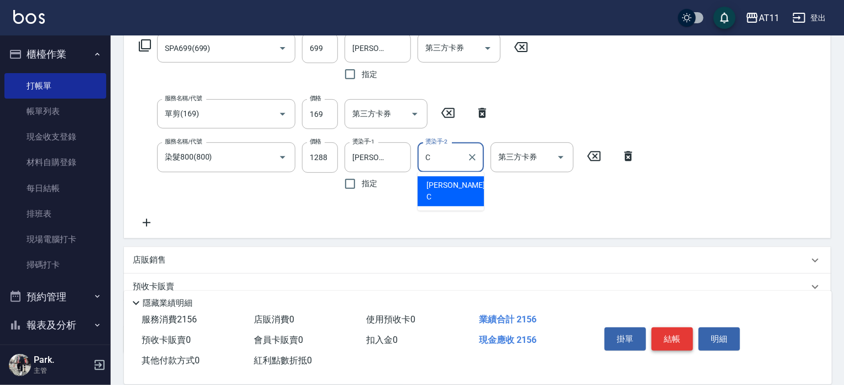
type input "[PERSON_NAME]"
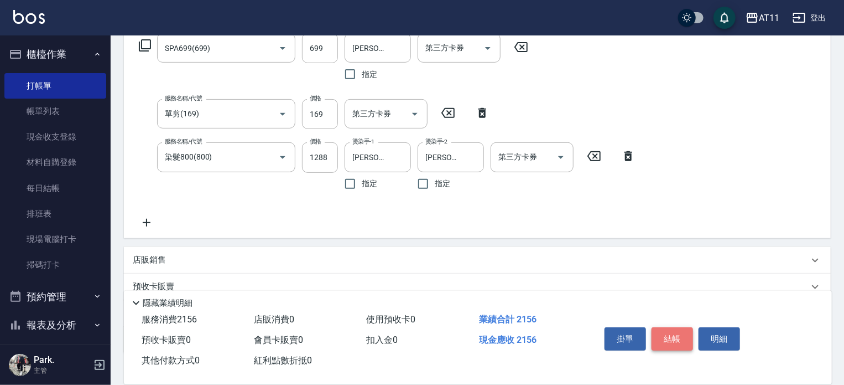
click at [666, 334] on button "結帳" at bounding box center [673, 338] width 42 height 23
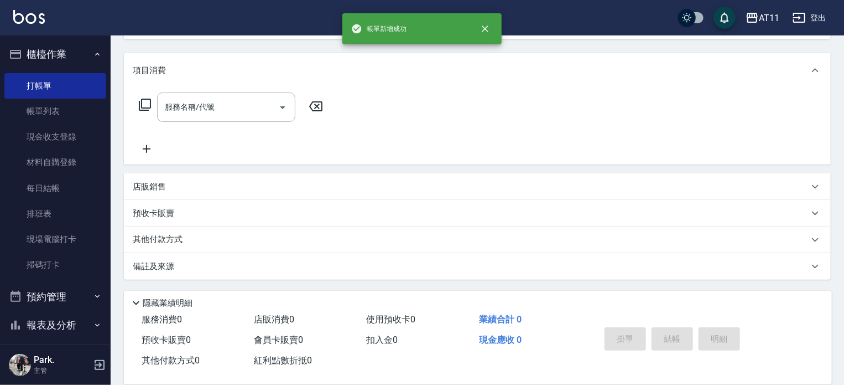
scroll to position [0, 0]
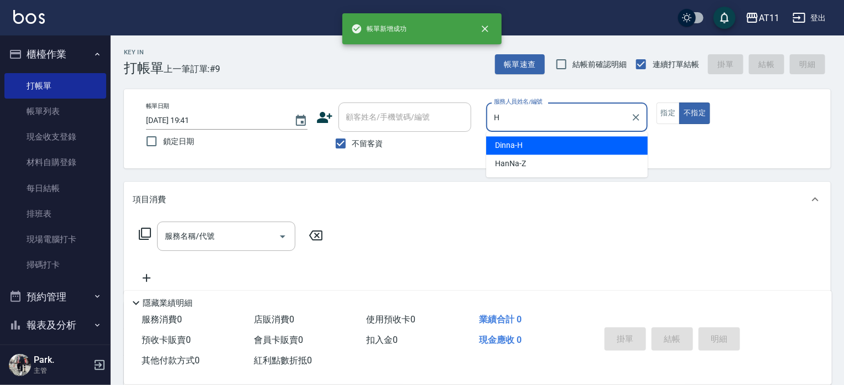
type input "Dinna-H"
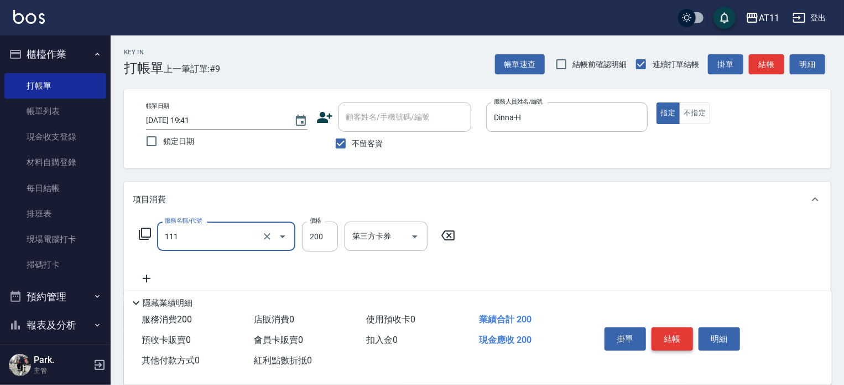
type input "精油洗髮(111)"
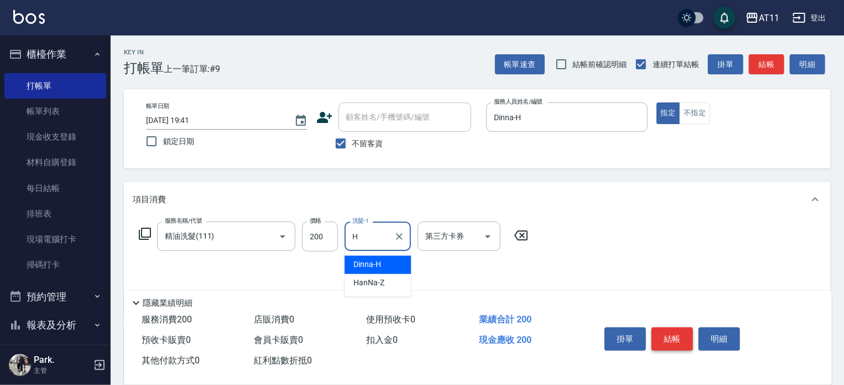
type input "Dinna-H"
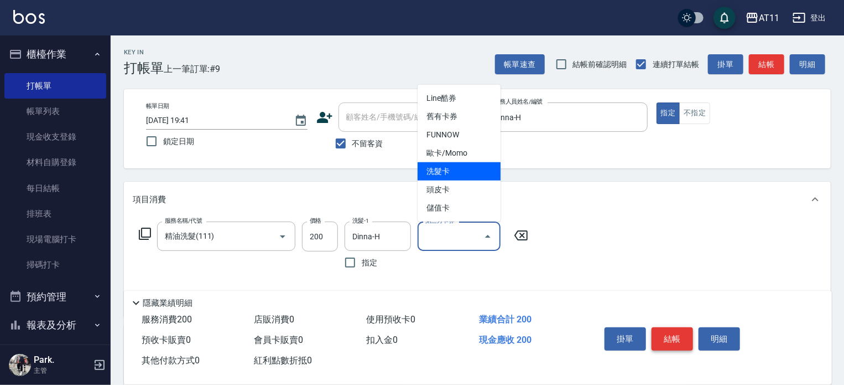
type input "洗髮卡"
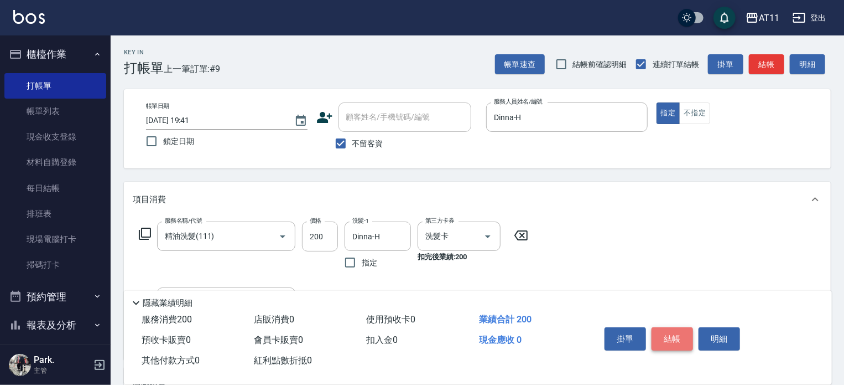
click at [666, 334] on button "結帳" at bounding box center [673, 338] width 42 height 23
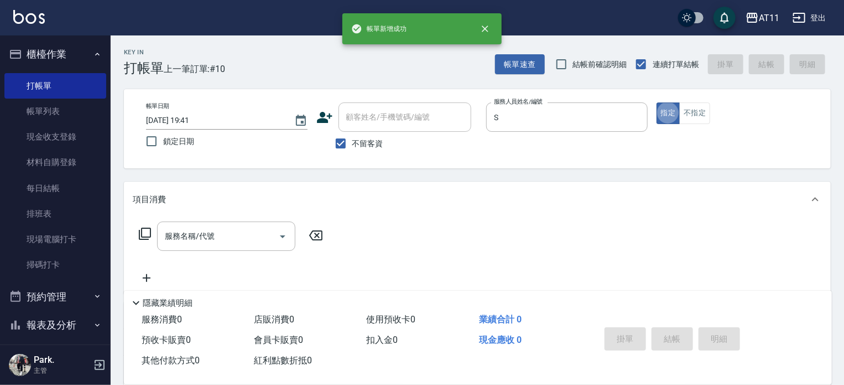
type input "Alisa-S"
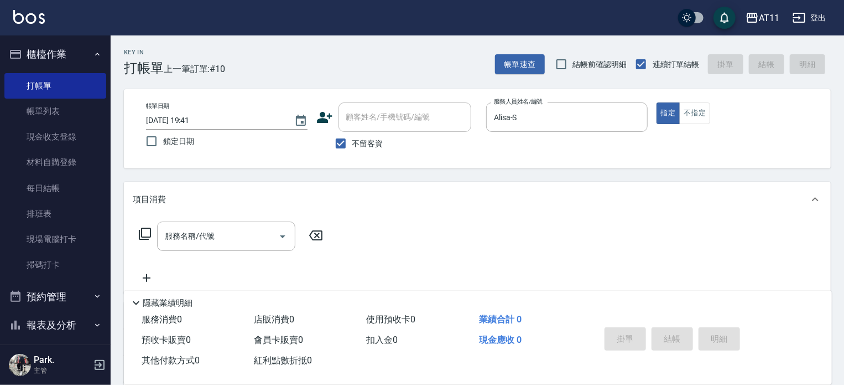
click at [273, 194] on div "項目消費" at bounding box center [471, 200] width 676 height 12
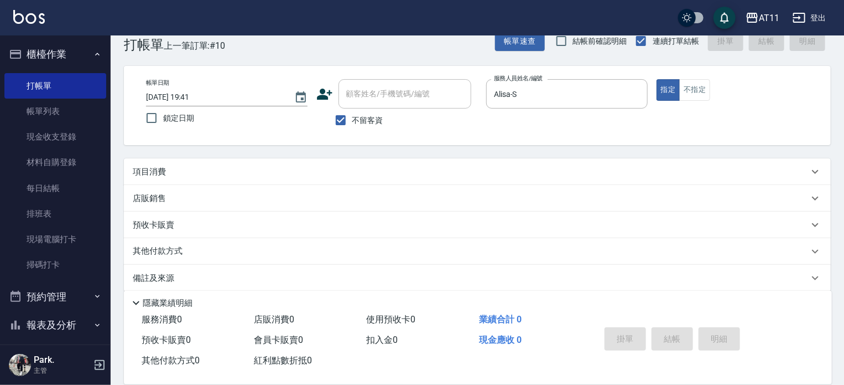
scroll to position [35, 0]
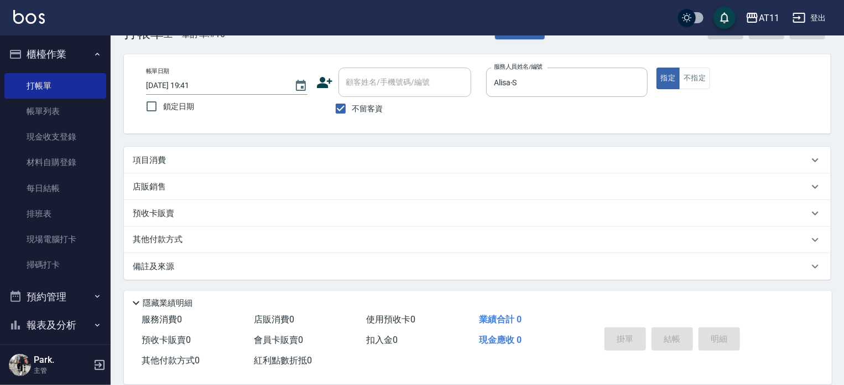
click at [258, 185] on div "店販銷售" at bounding box center [471, 187] width 676 height 12
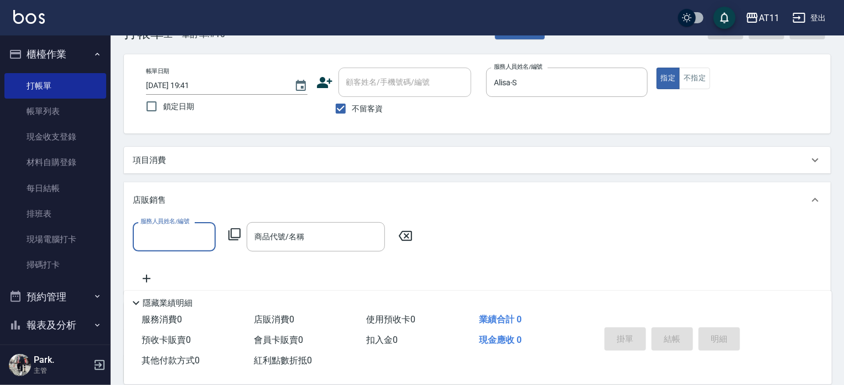
scroll to position [0, 0]
type input "Alisa-S"
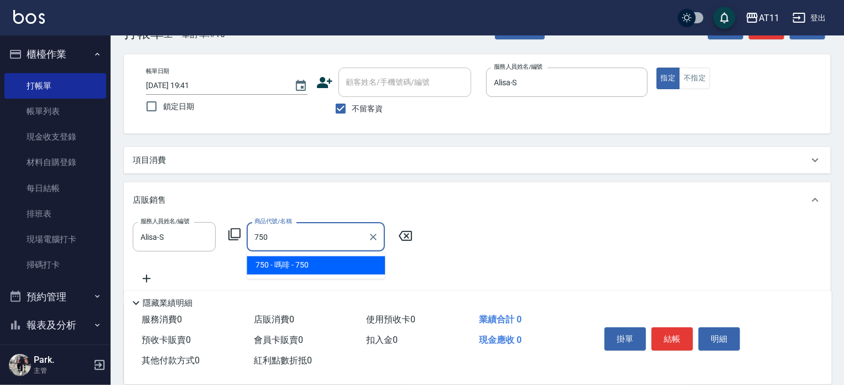
type input "嗎啡"
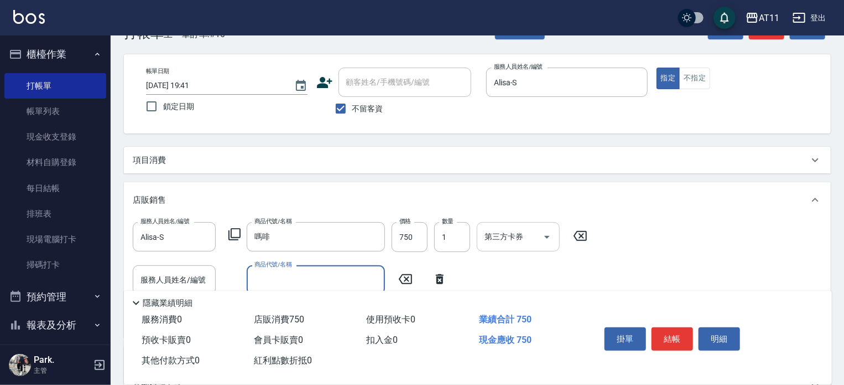
click at [557, 233] on div "第三方卡券" at bounding box center [518, 236] width 83 height 29
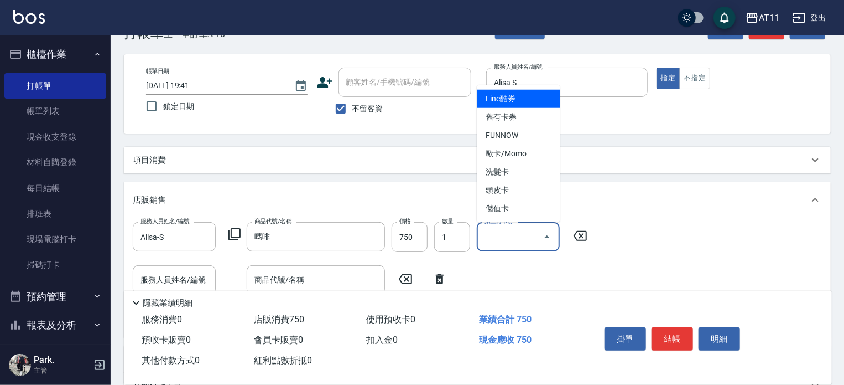
click at [546, 235] on icon "Close" at bounding box center [547, 236] width 13 height 13
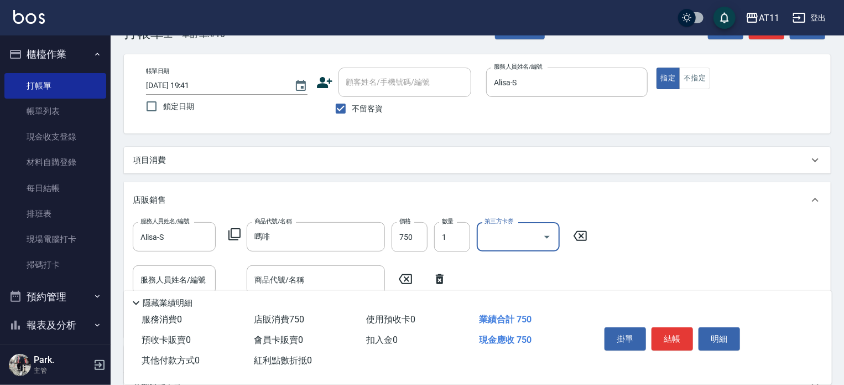
click at [542, 232] on icon "Open" at bounding box center [547, 236] width 13 height 13
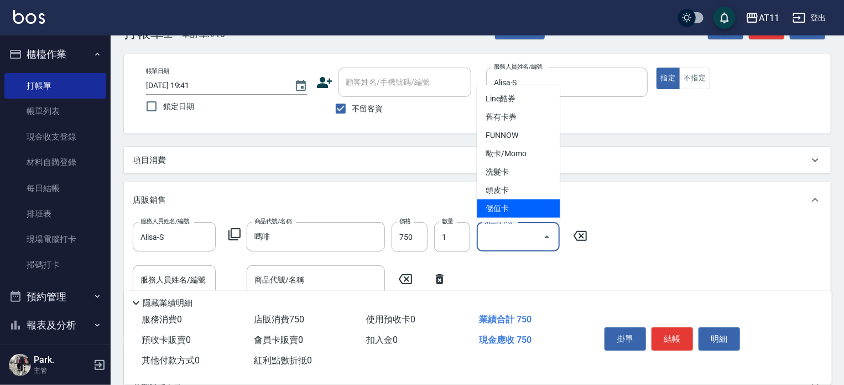
click at [530, 208] on span "儲值卡" at bounding box center [518, 208] width 83 height 18
type input "儲值卡"
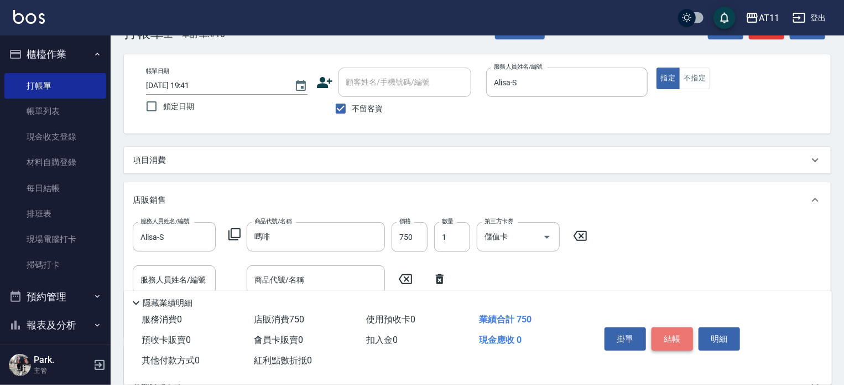
click at [660, 330] on button "結帳" at bounding box center [673, 338] width 42 height 23
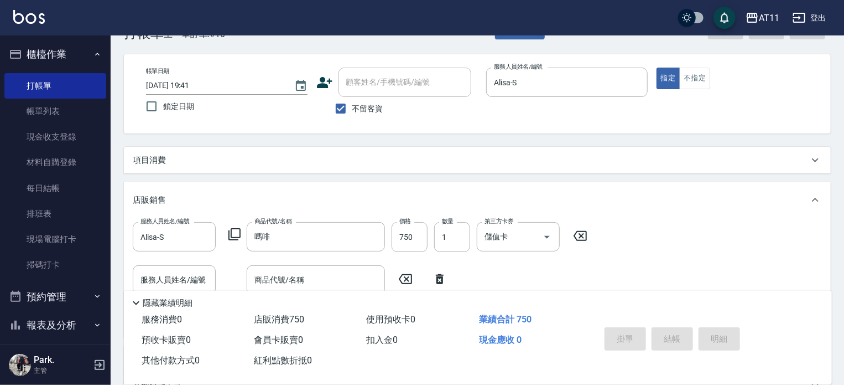
type input "[DATE] 19:42"
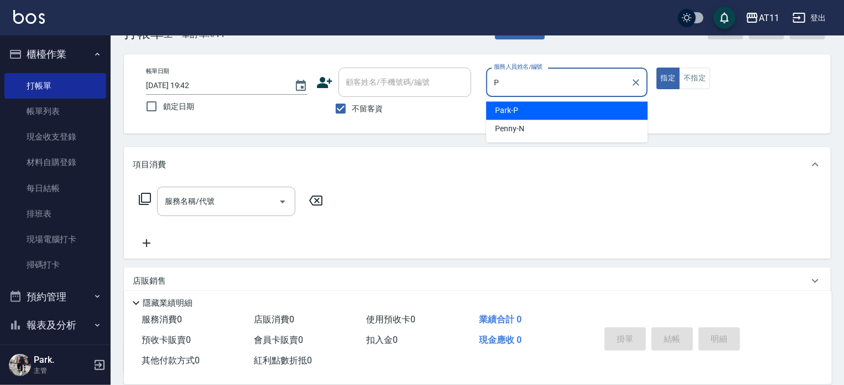
type input "Park-P"
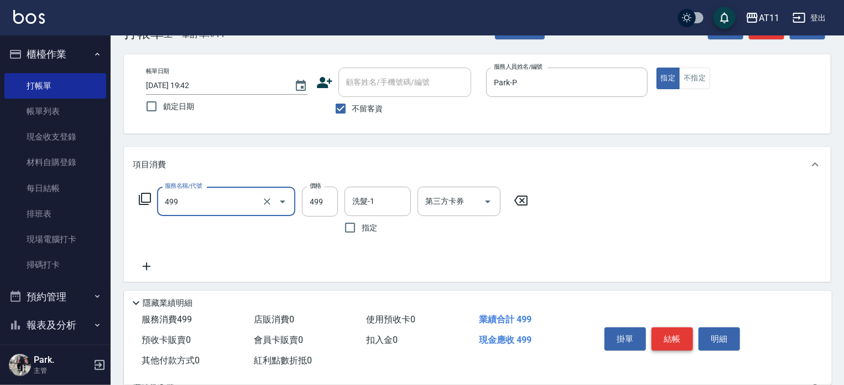
type input "SPA499(499)"
type input "500"
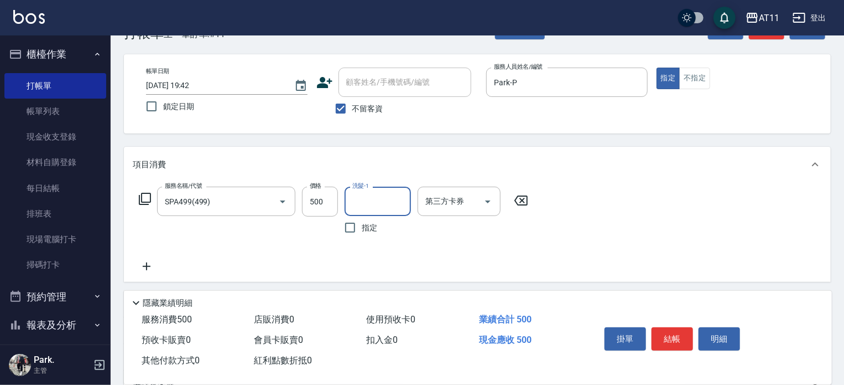
type input "P"
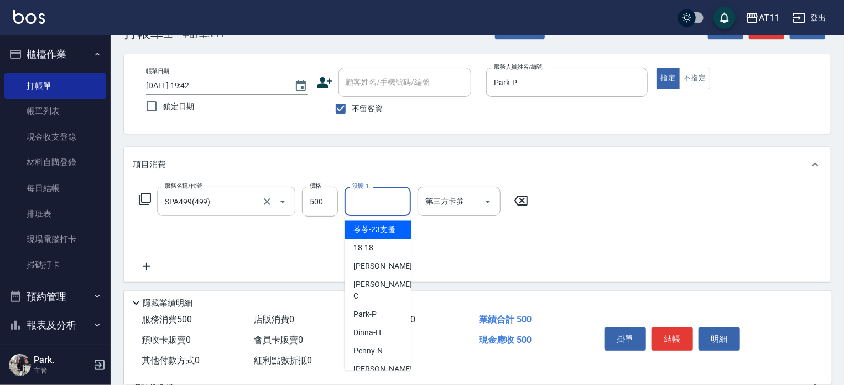
click at [258, 203] on input "SPA499(499)" at bounding box center [210, 200] width 97 height 19
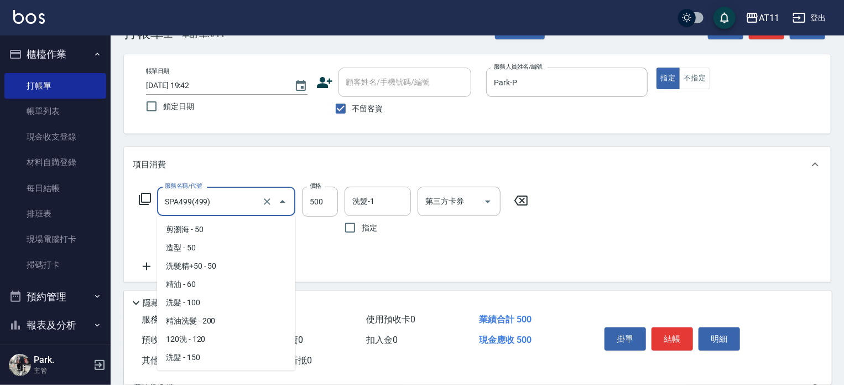
scroll to position [325, 0]
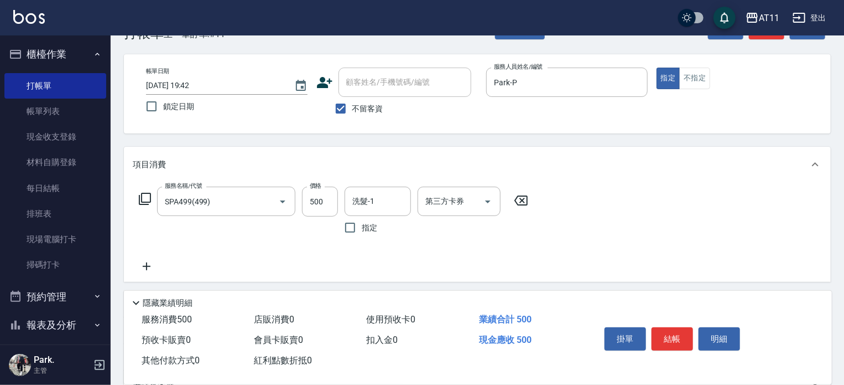
click at [329, 255] on div "服務名稱/代號 SPA499(499) 服務名稱/代號 價格 500 價格 洗髮-1 洗髮-1 指定 第三方卡券 第三方卡券" at bounding box center [334, 229] width 402 height 86
click at [236, 205] on input "SPA499(499)" at bounding box center [210, 200] width 97 height 19
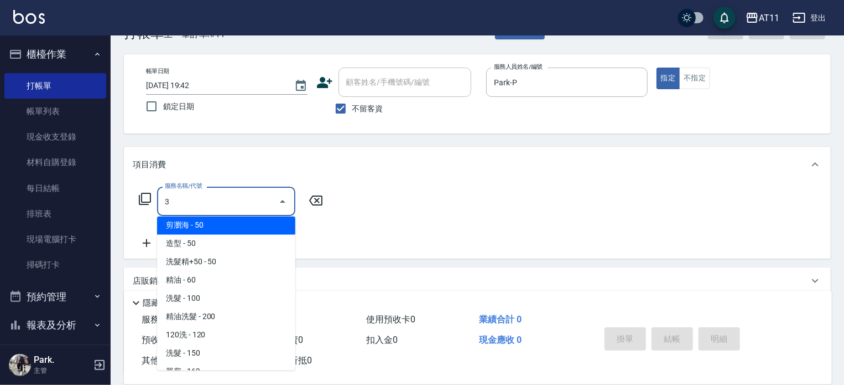
scroll to position [0, 0]
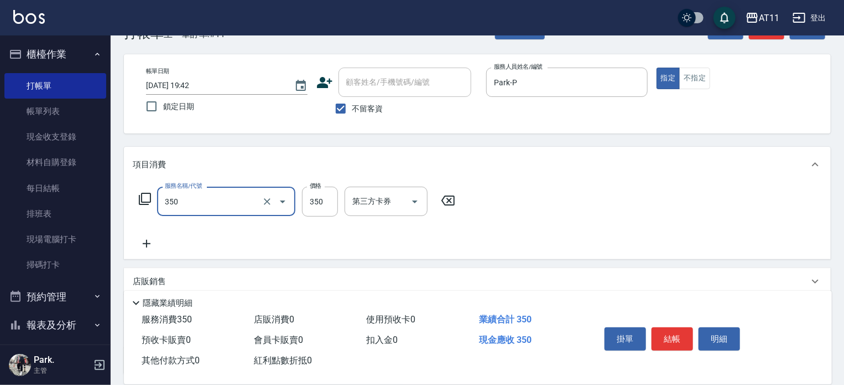
type input "洗髮(350)"
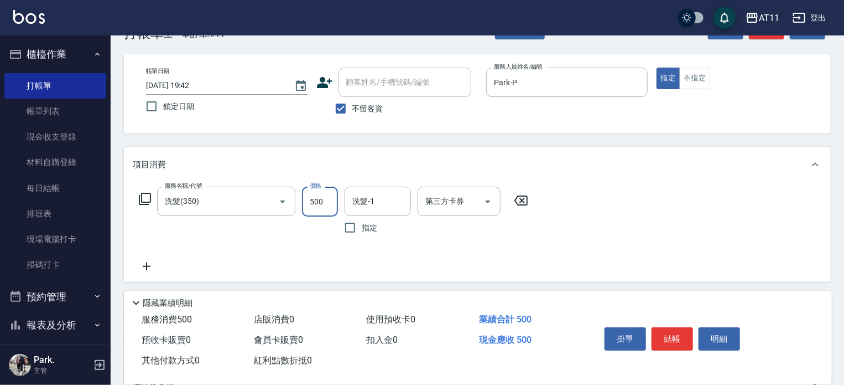
type input "500"
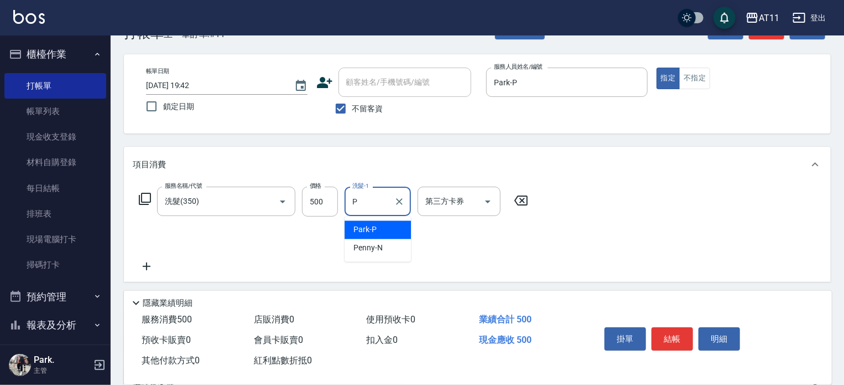
type input "Park-P"
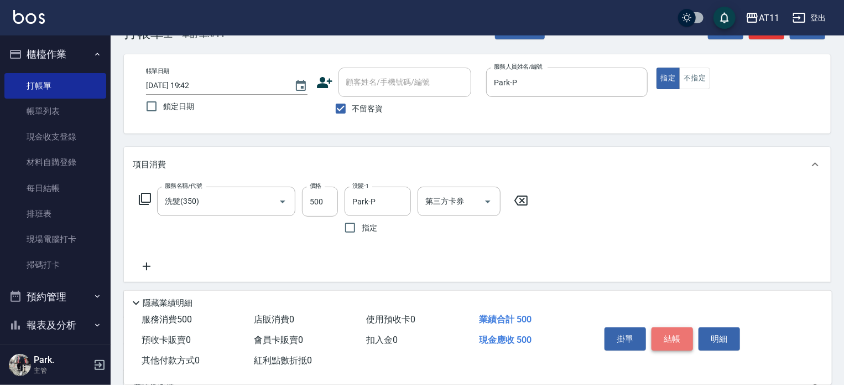
click at [673, 331] on button "結帳" at bounding box center [673, 338] width 42 height 23
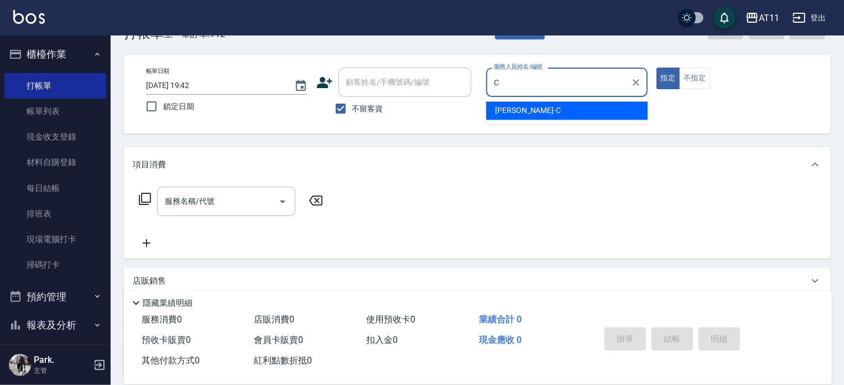
type input "[PERSON_NAME]"
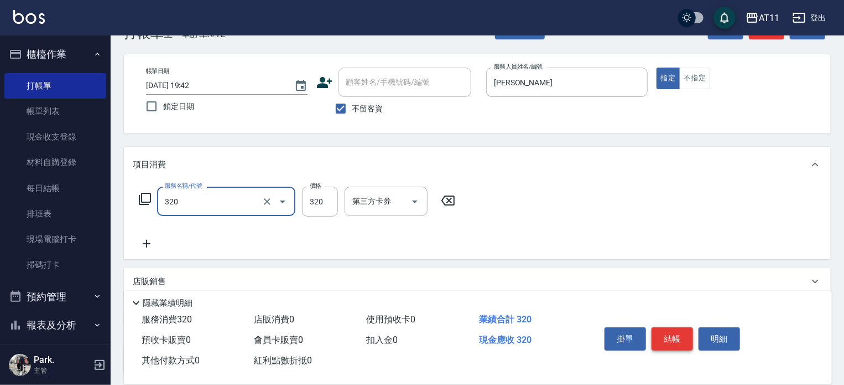
type input "洗剪(320)"
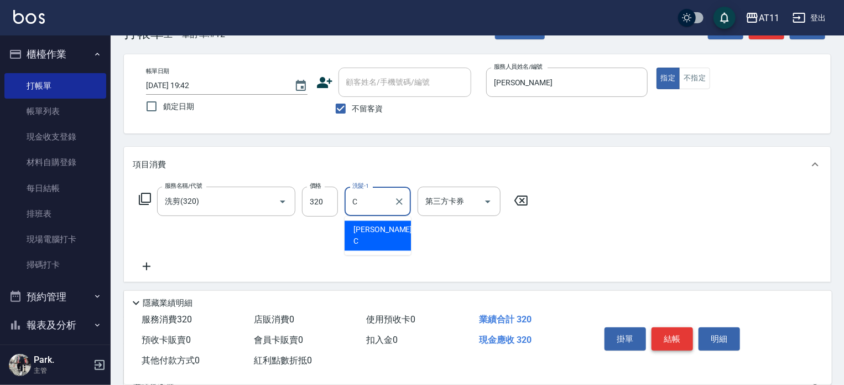
type input "[PERSON_NAME]"
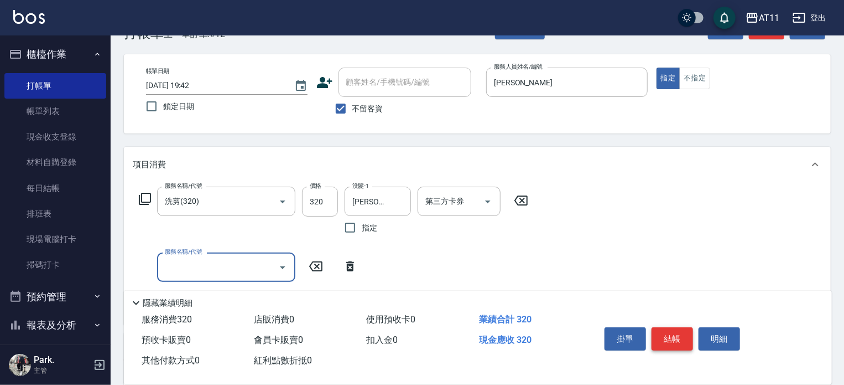
click at [673, 331] on button "結帳" at bounding box center [673, 338] width 42 height 23
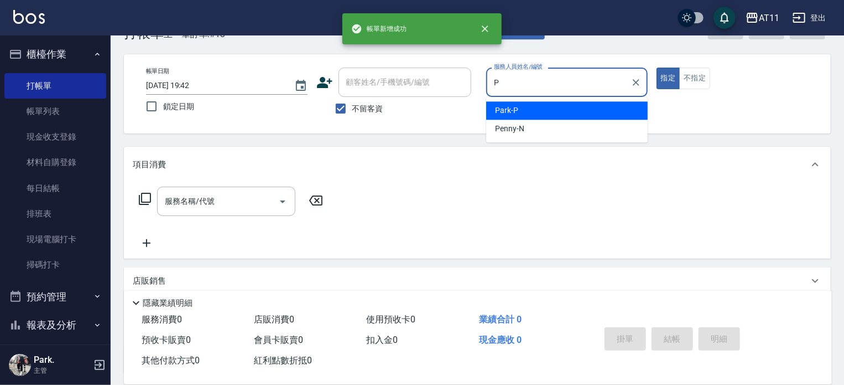
type input "Park-P"
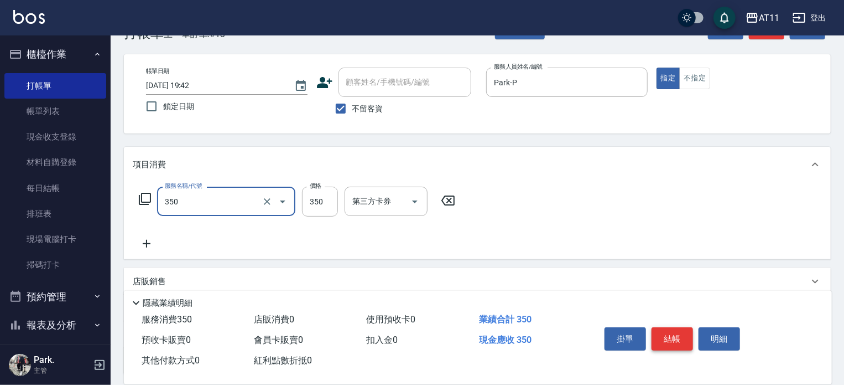
type input "洗髮(350)"
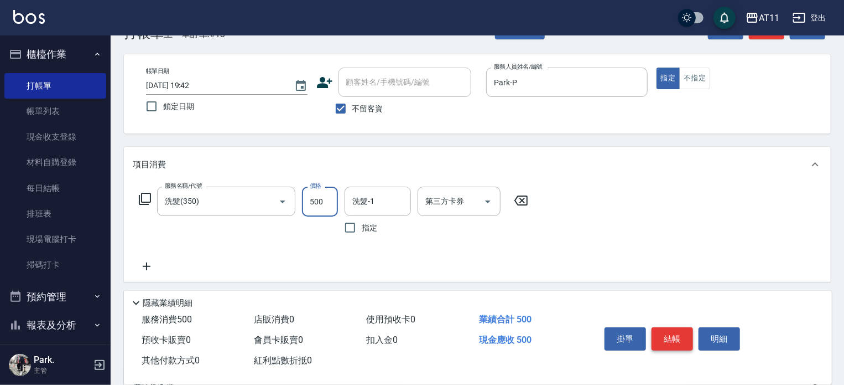
type input "500"
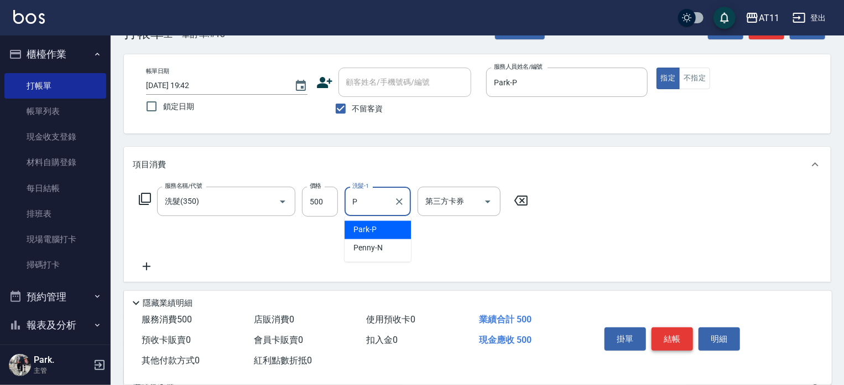
type input "Park-P"
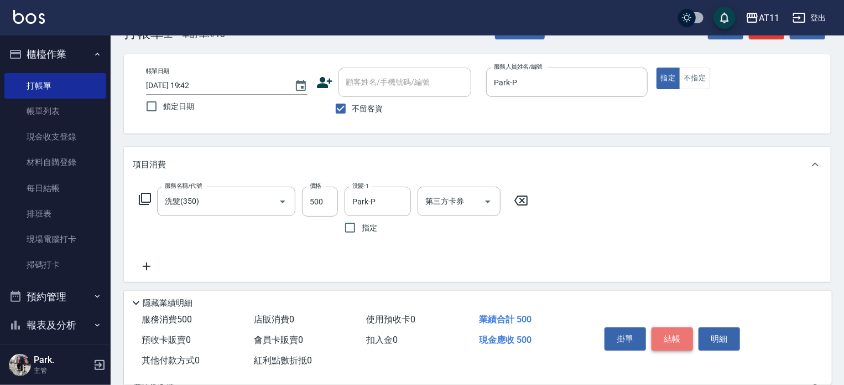
click at [673, 331] on button "結帳" at bounding box center [673, 338] width 42 height 23
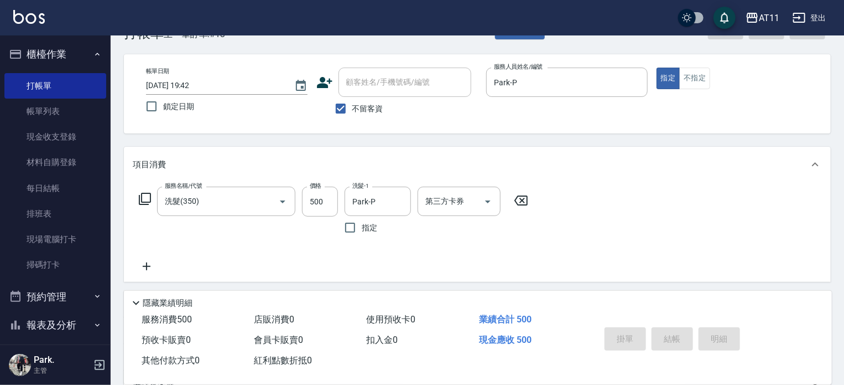
type input "[DATE] 19:43"
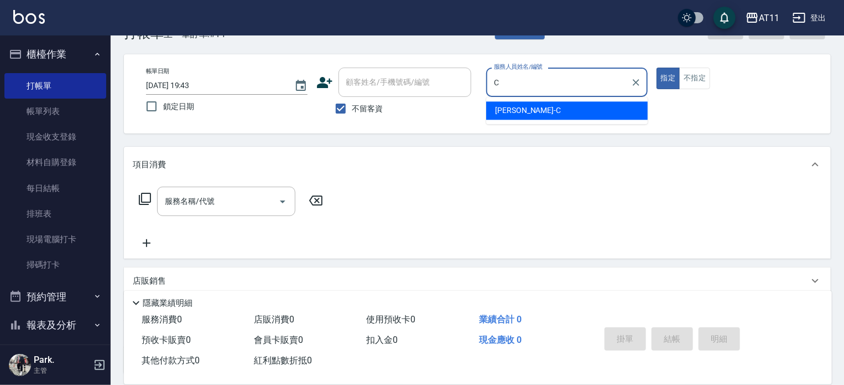
type input "[PERSON_NAME]"
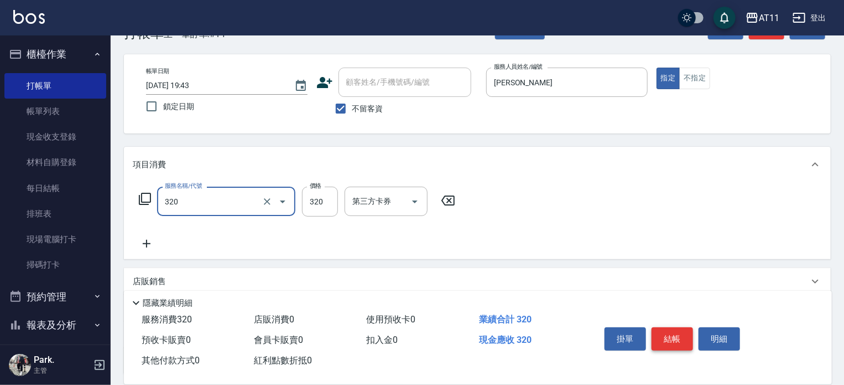
type input "洗剪(320)"
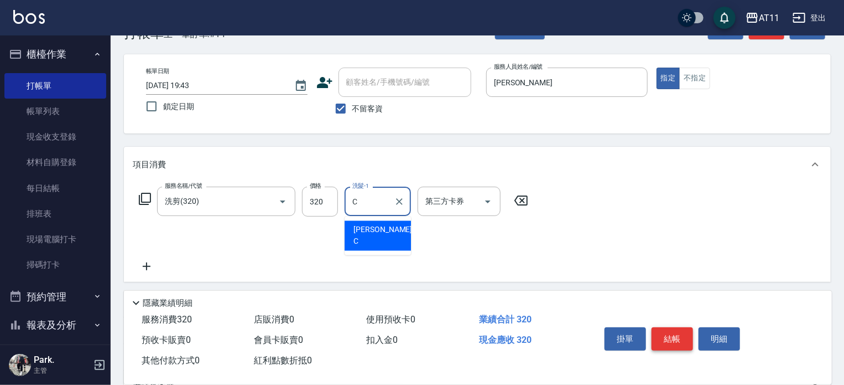
type input "[PERSON_NAME]"
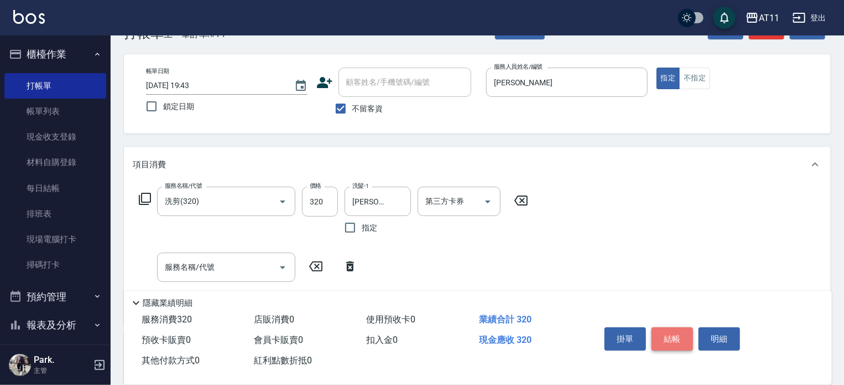
click at [673, 331] on button "結帳" at bounding box center [673, 338] width 42 height 23
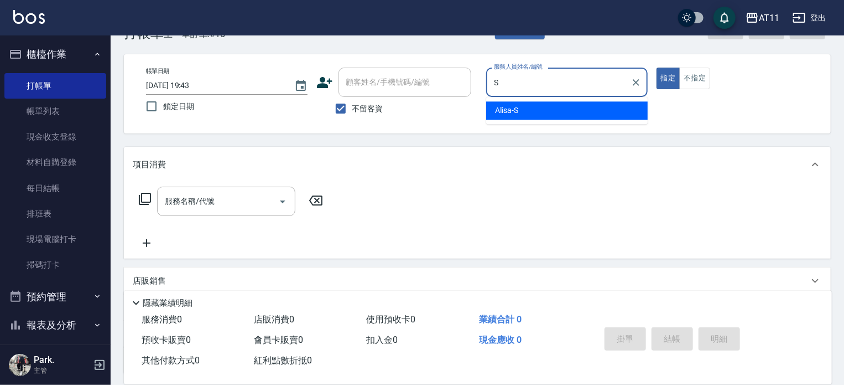
type input "Alisa-S"
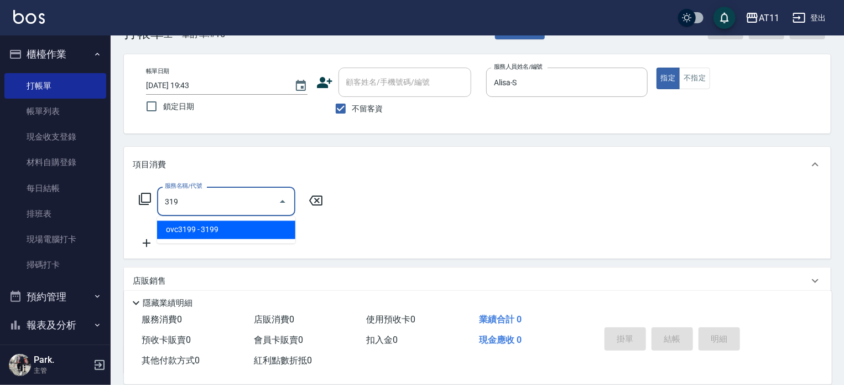
type input "3199"
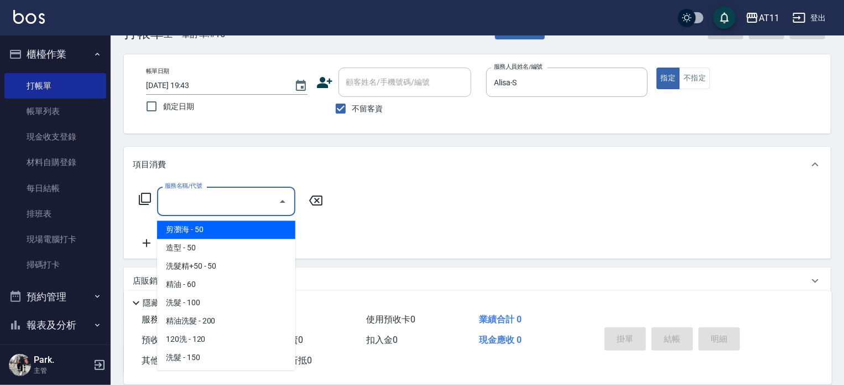
type input "2"
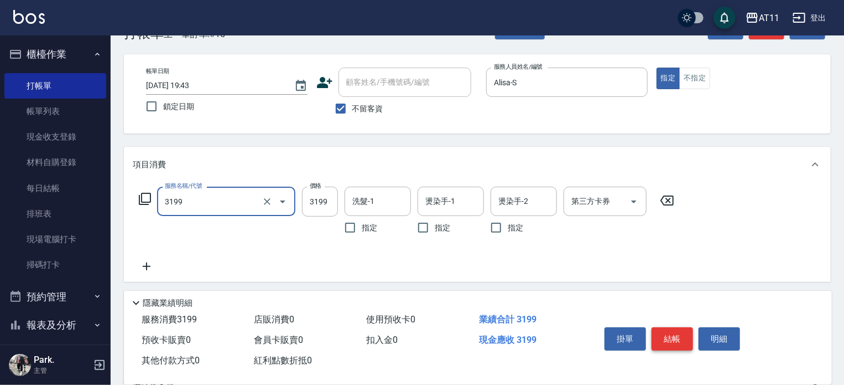
type input "ovc3199(3199)"
type input "2799"
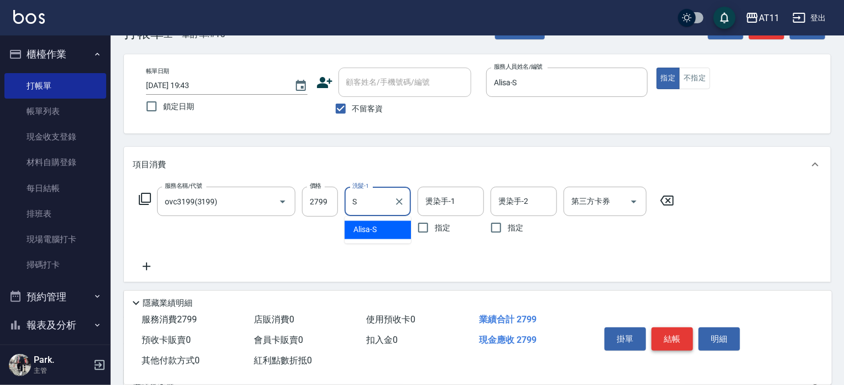
type input "Alisa-S"
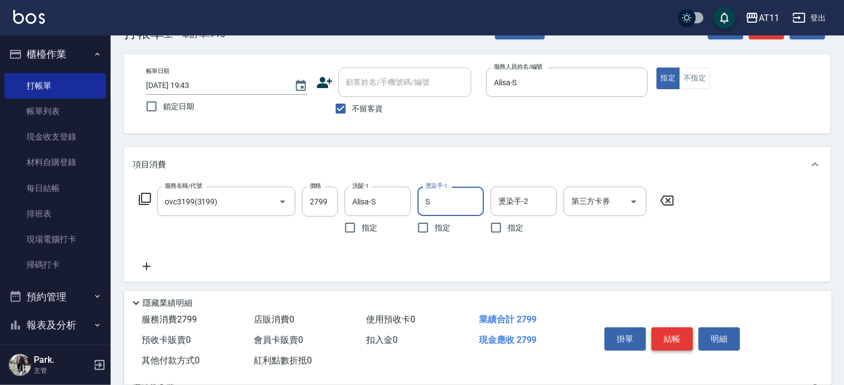
type input "Alisa-S"
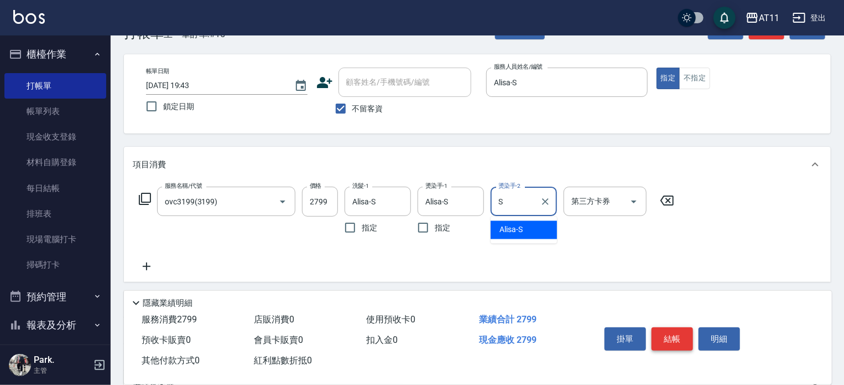
type input "Alisa-S"
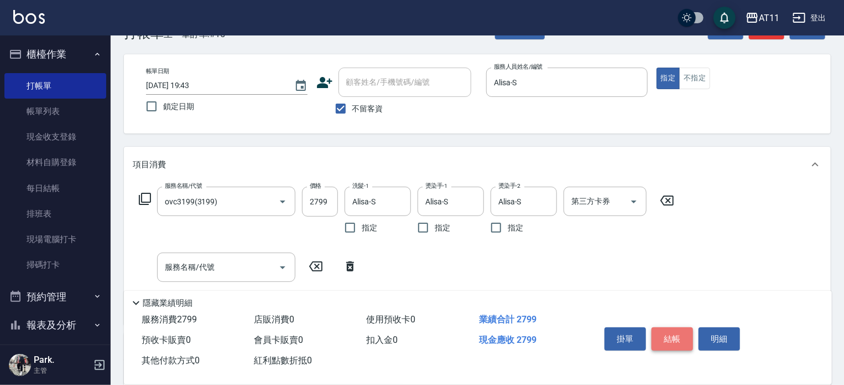
click at [674, 330] on button "結帳" at bounding box center [673, 338] width 42 height 23
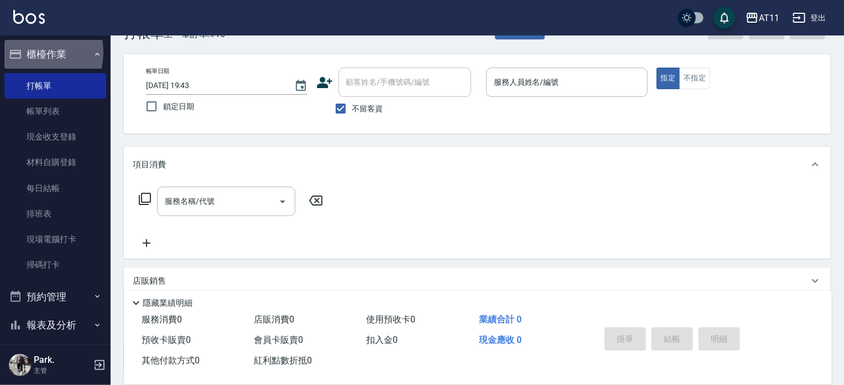
click at [30, 52] on button "櫃檯作業" at bounding box center [55, 54] width 102 height 29
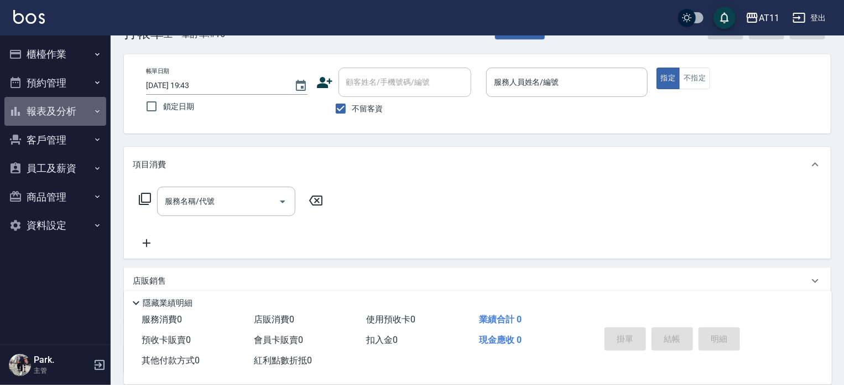
click at [64, 118] on button "報表及分析" at bounding box center [55, 111] width 102 height 29
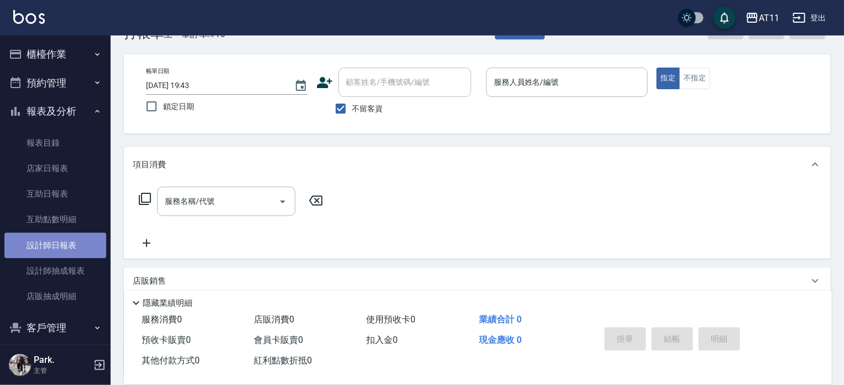
click at [70, 246] on link "設計師日報表" at bounding box center [55, 244] width 102 height 25
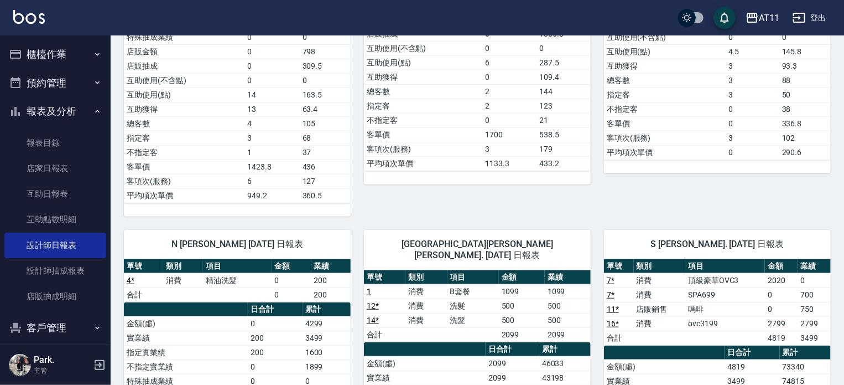
scroll to position [443, 0]
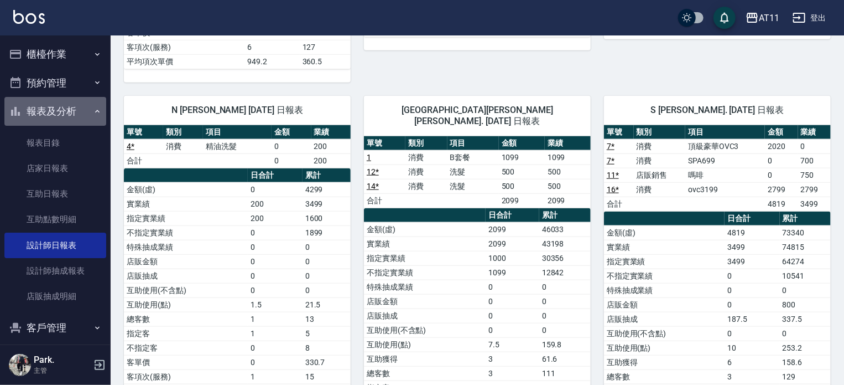
click at [64, 114] on button "報表及分析" at bounding box center [55, 111] width 102 height 29
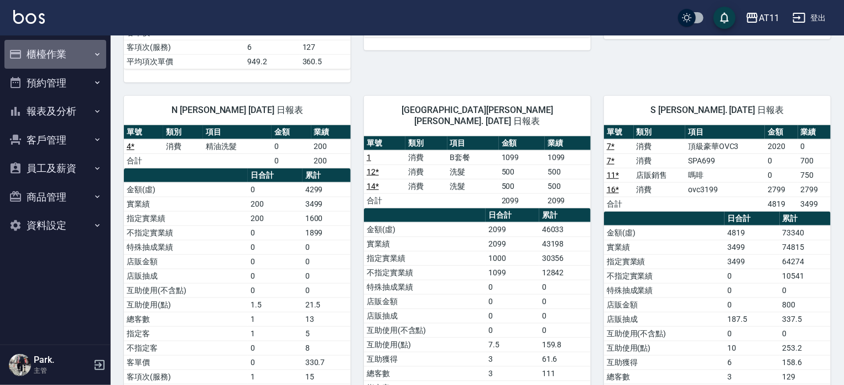
click at [54, 53] on button "櫃檯作業" at bounding box center [55, 54] width 102 height 29
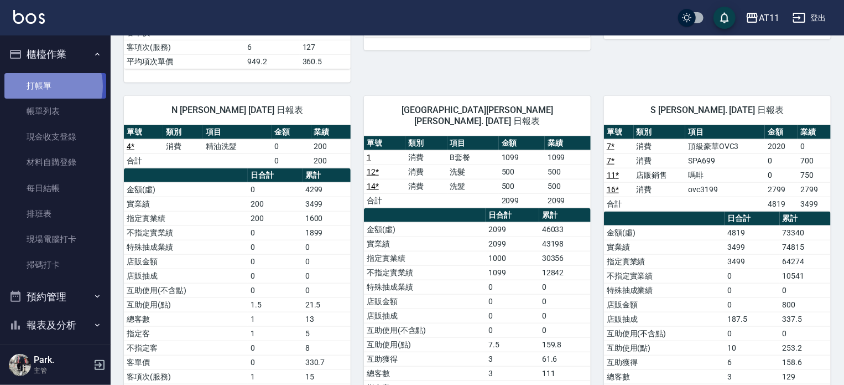
click at [49, 86] on link "打帳單" at bounding box center [55, 85] width 102 height 25
